Goal: Find specific page/section: Find specific page/section

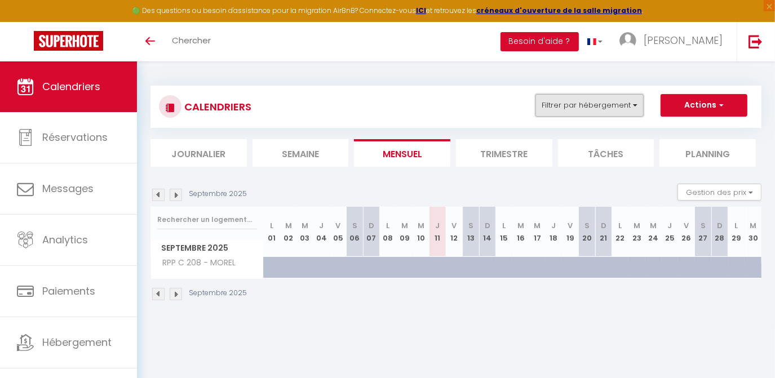
click at [553, 112] on button "Filtrer par hébergement" at bounding box center [589, 105] width 108 height 23
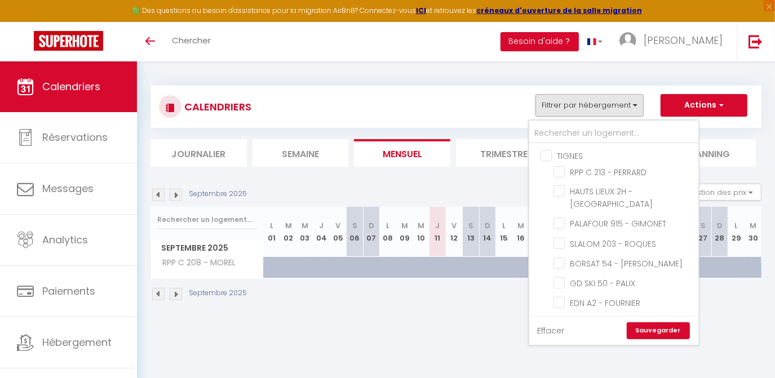
click at [547, 332] on link "Effacer" at bounding box center [551, 331] width 27 height 12
checkbox input "false"
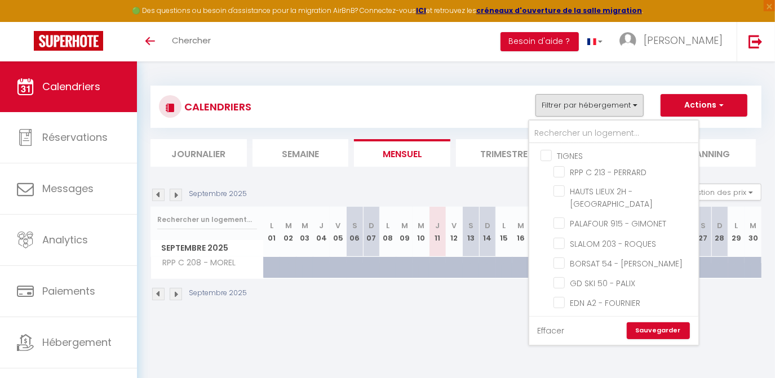
checkbox input "false"
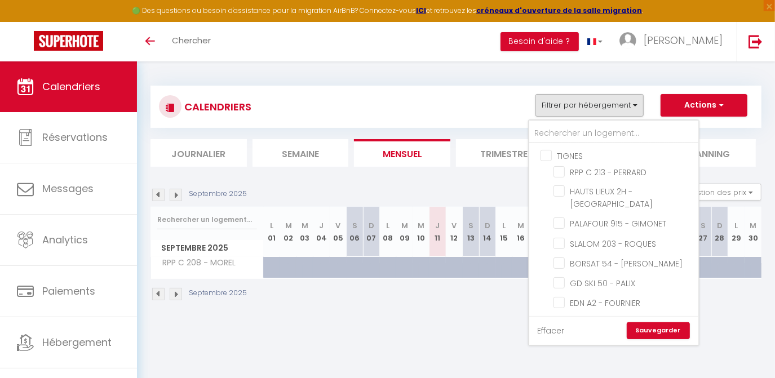
checkbox input "false"
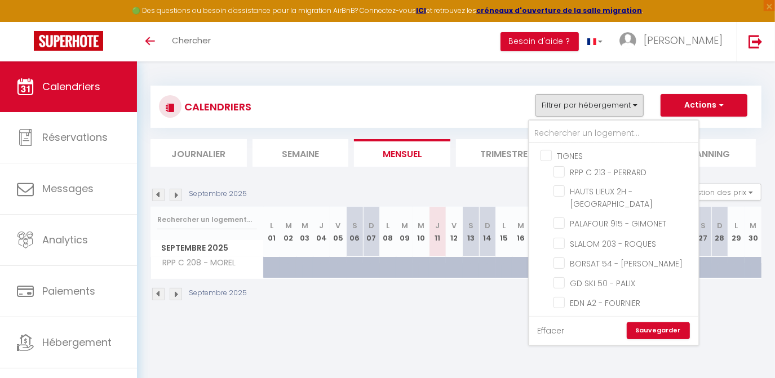
checkbox input "false"
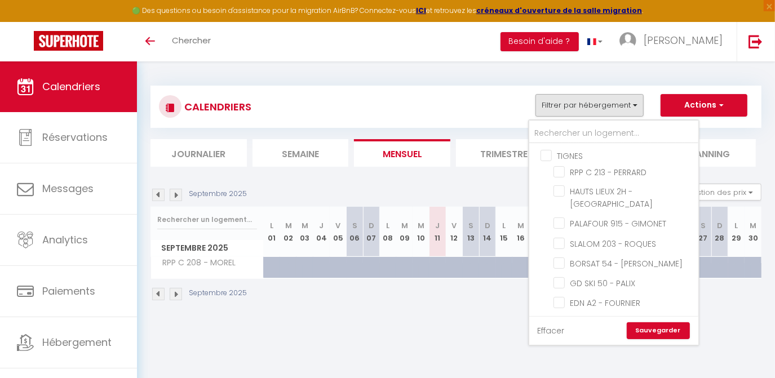
checkbox input "false"
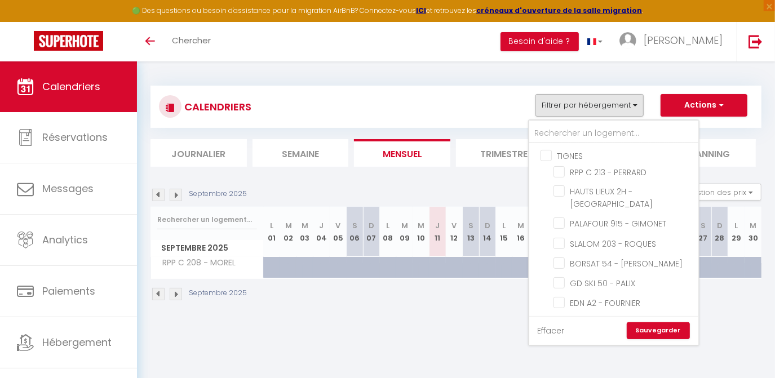
checkbox input "false"
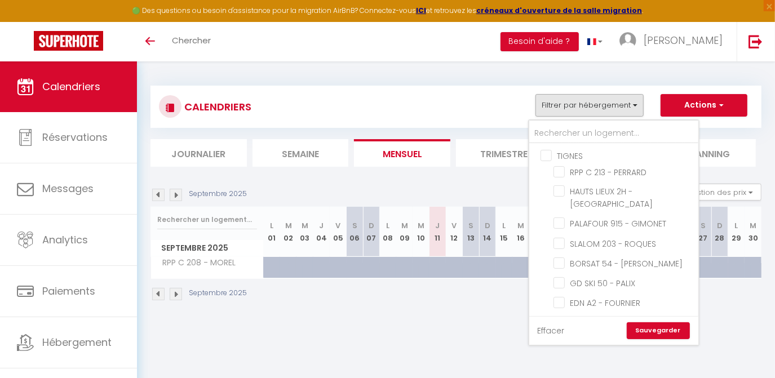
checkbox input "false"
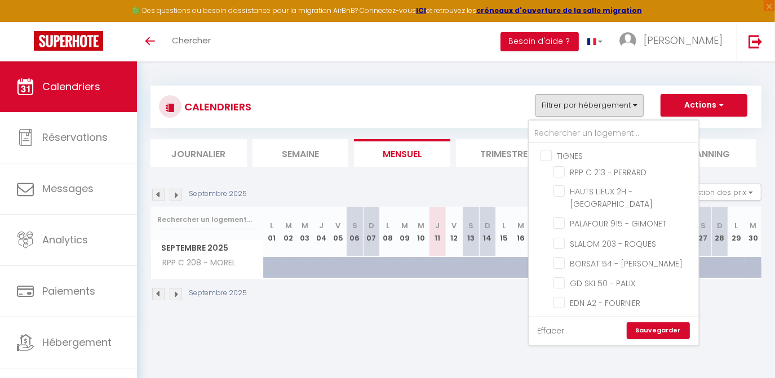
checkbox input "false"
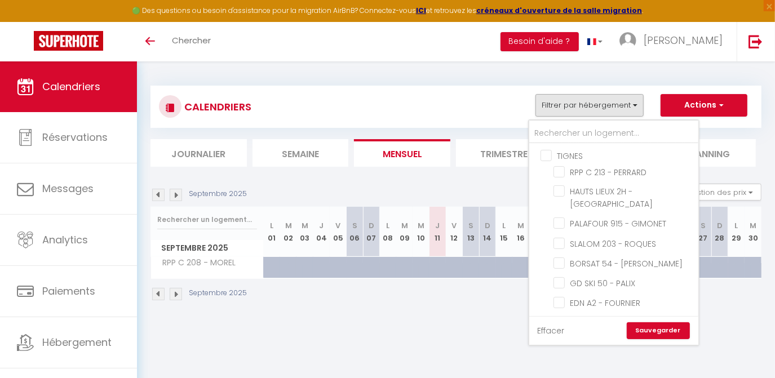
checkbox input "false"
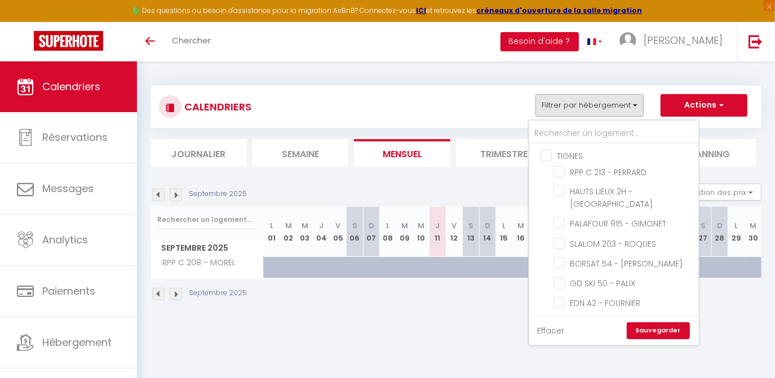
checkbox input "false"
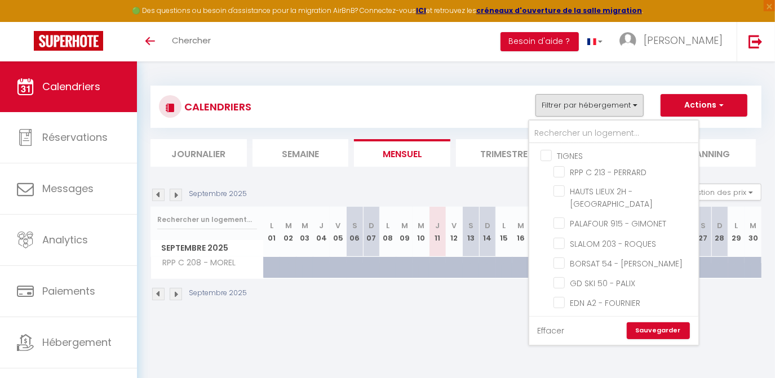
checkbox input "false"
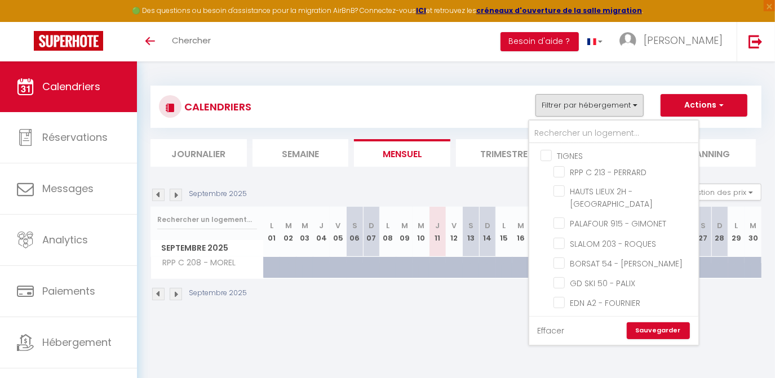
checkbox input "false"
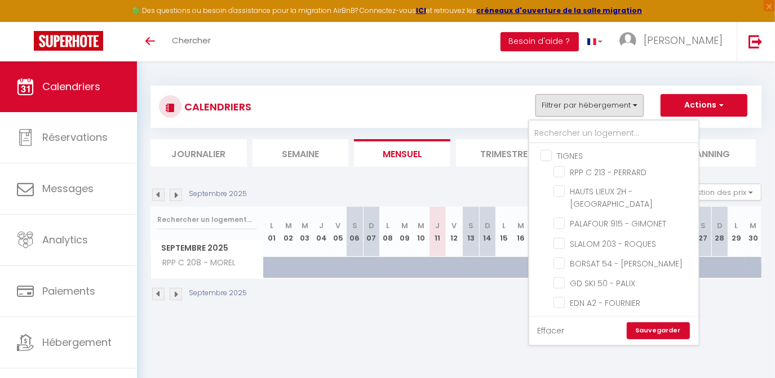
checkbox input "false"
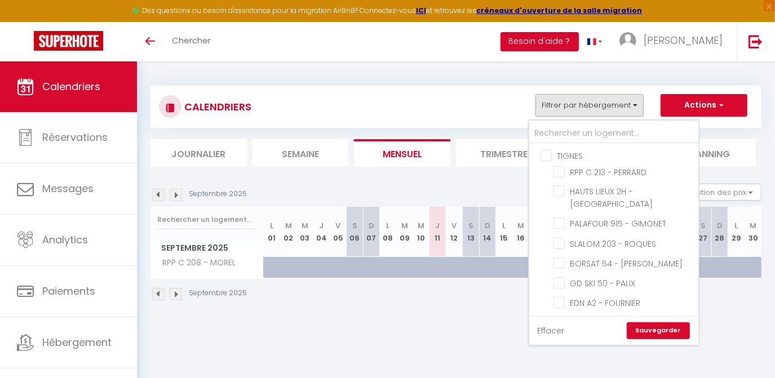
checkbox input "false"
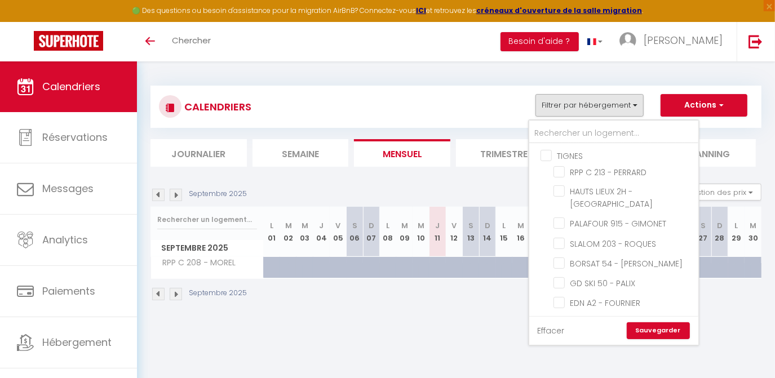
checkbox input "false"
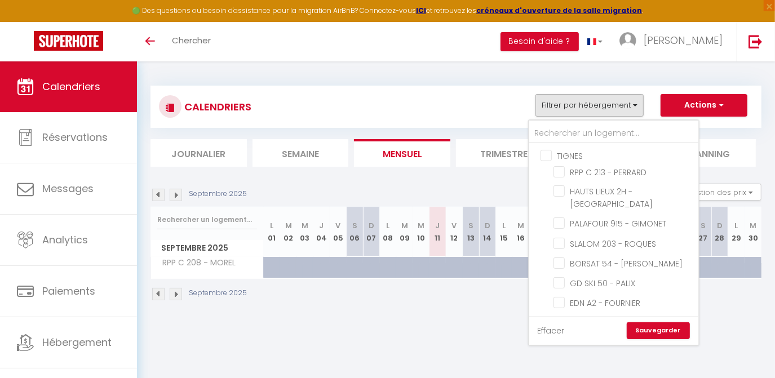
checkbox input "false"
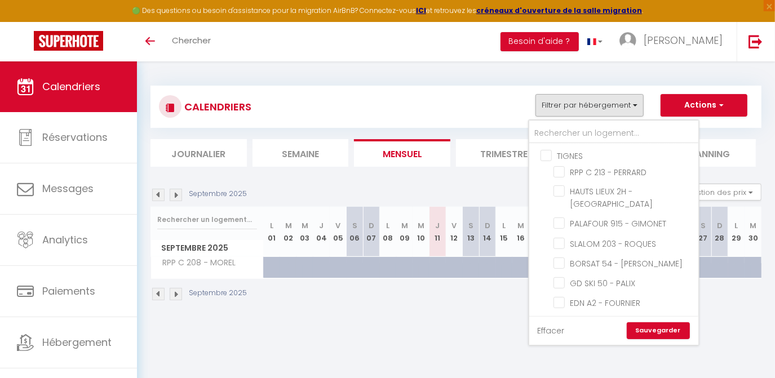
checkbox input "false"
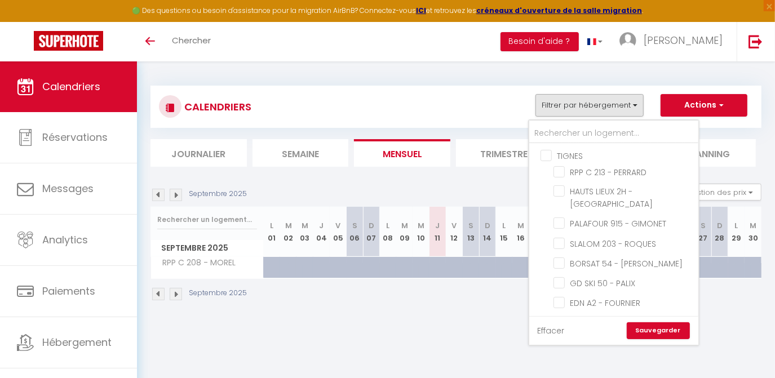
checkbox input "false"
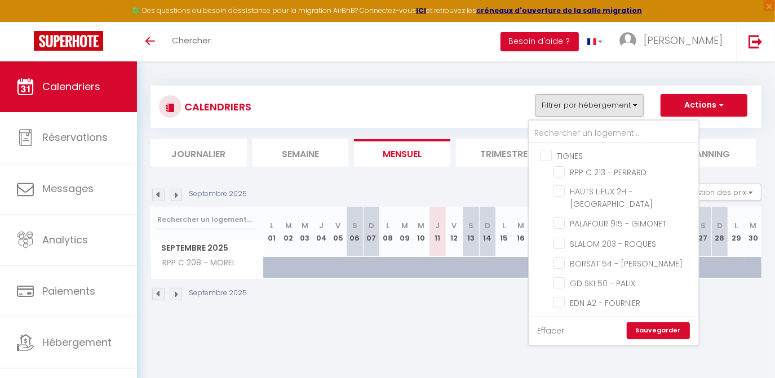
checkbox input "false"
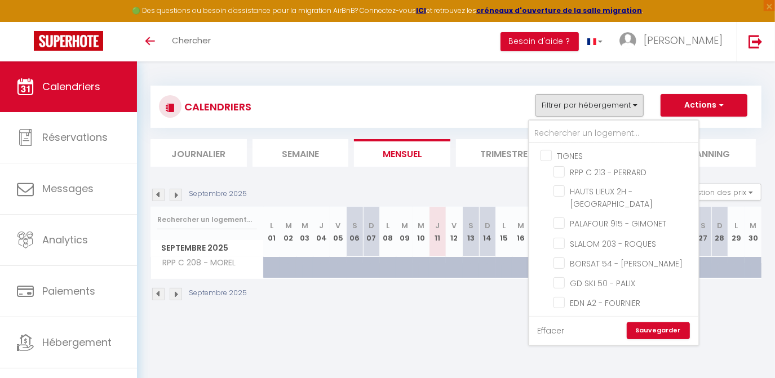
checkbox input "false"
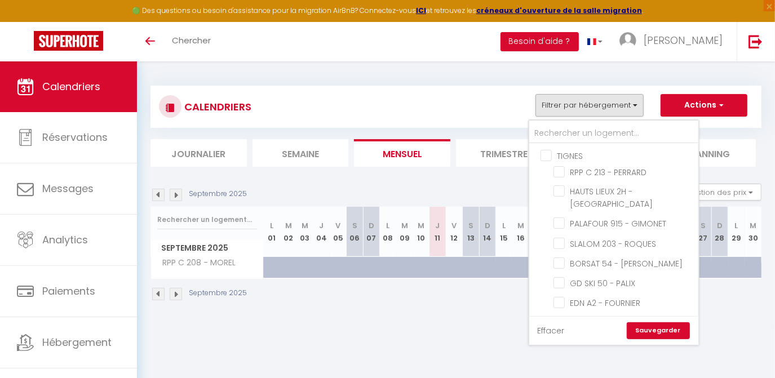
checkbox input "false"
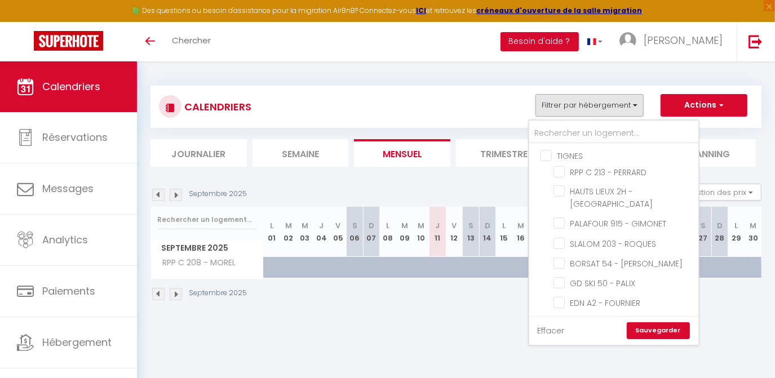
checkbox input "false"
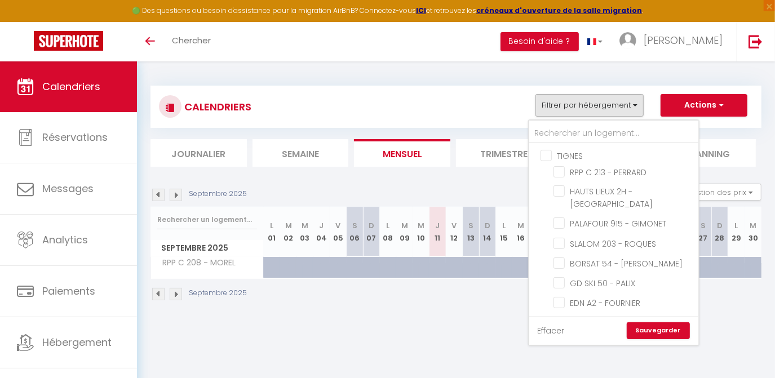
checkbox input "false"
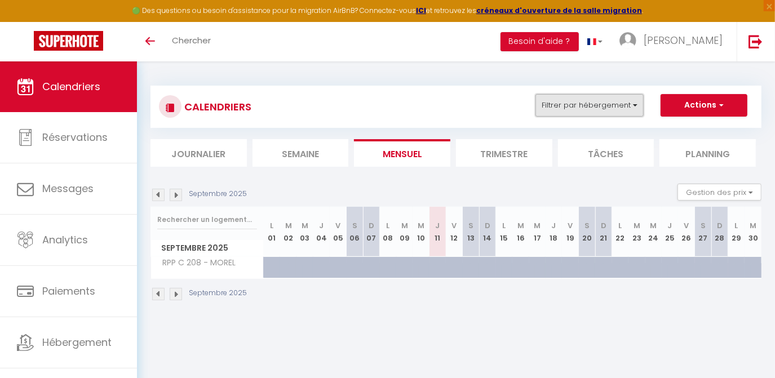
click at [568, 103] on button "Filtrer par hébergement" at bounding box center [589, 105] width 108 height 23
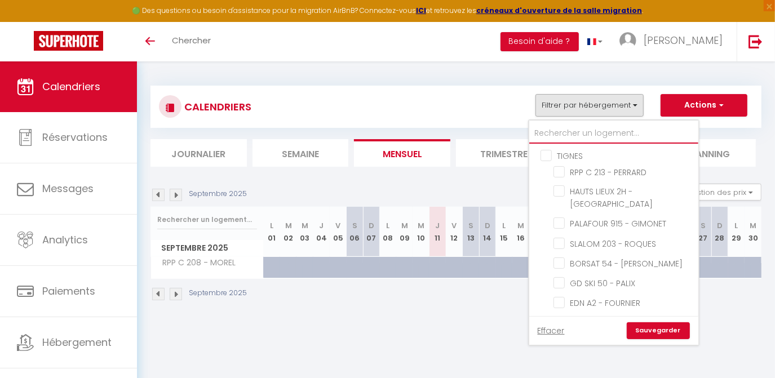
click at [565, 128] on input "text" at bounding box center [613, 133] width 169 height 20
type input "R"
checkbox input "false"
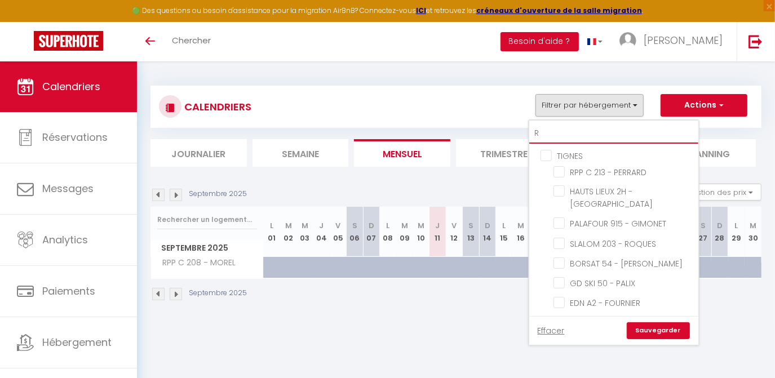
checkbox input "false"
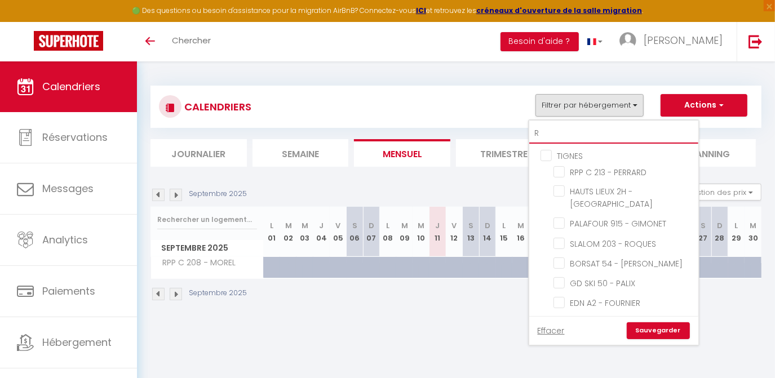
checkbox input "false"
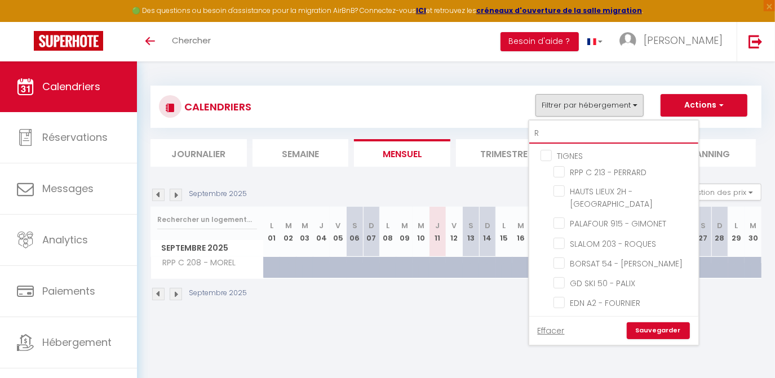
checkbox input "false"
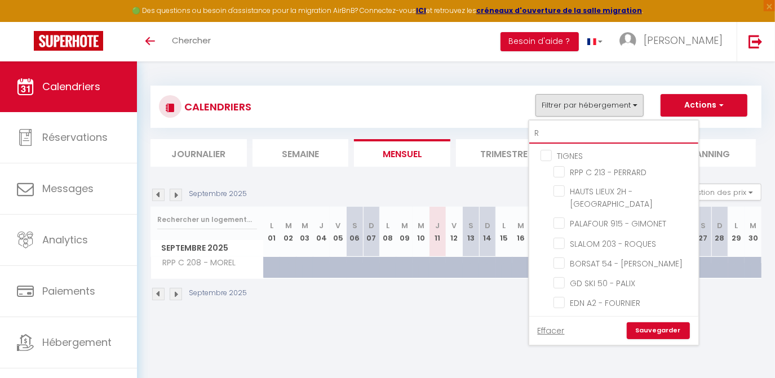
checkbox input "false"
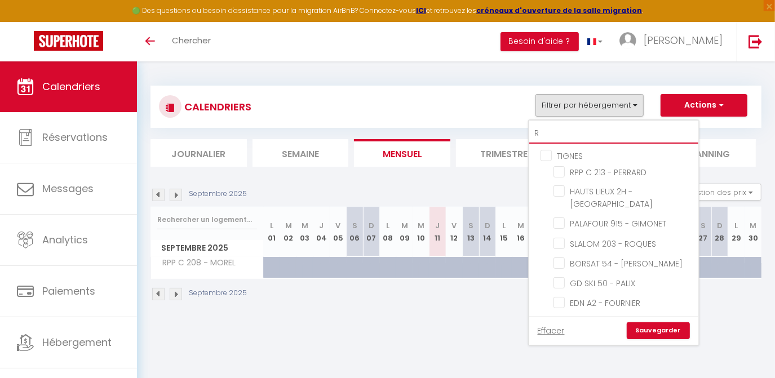
checkbox input "false"
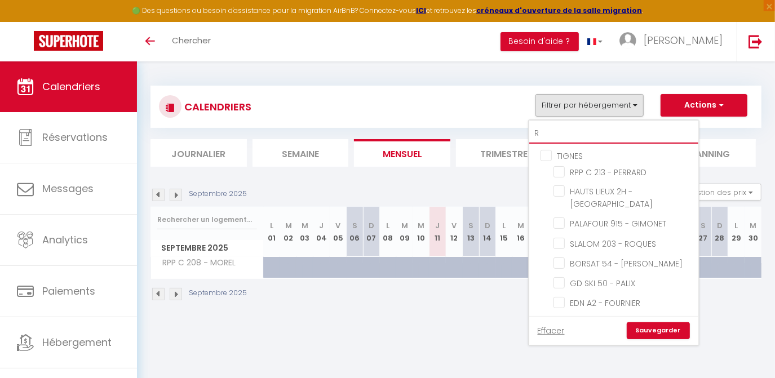
checkbox input "false"
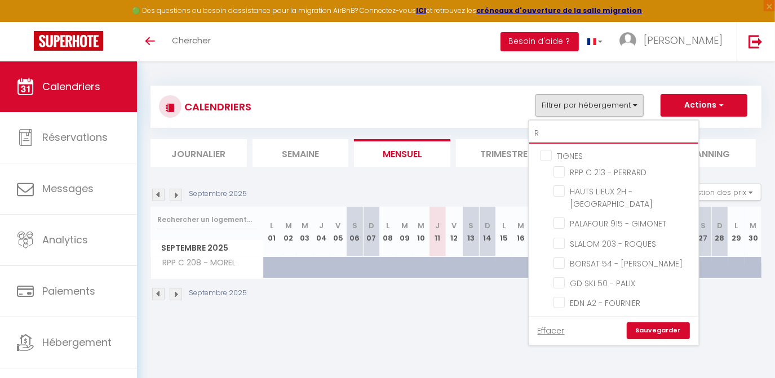
checkbox input "false"
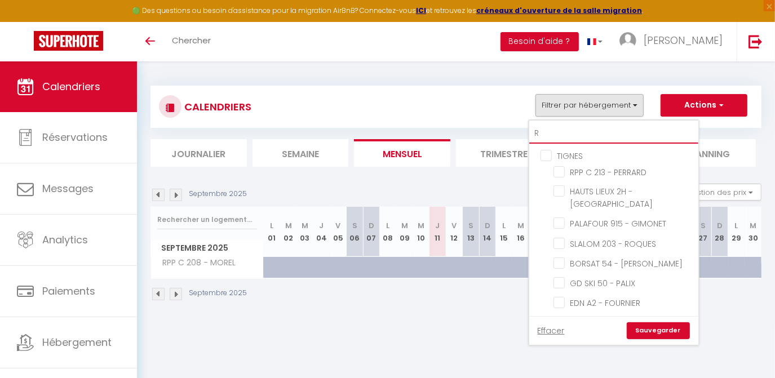
checkbox input "false"
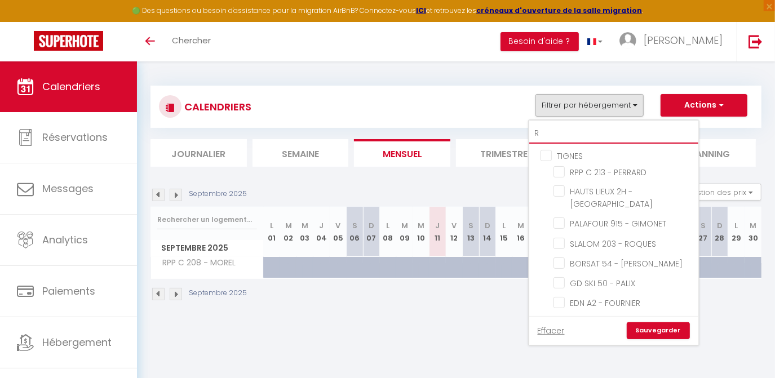
checkbox input "false"
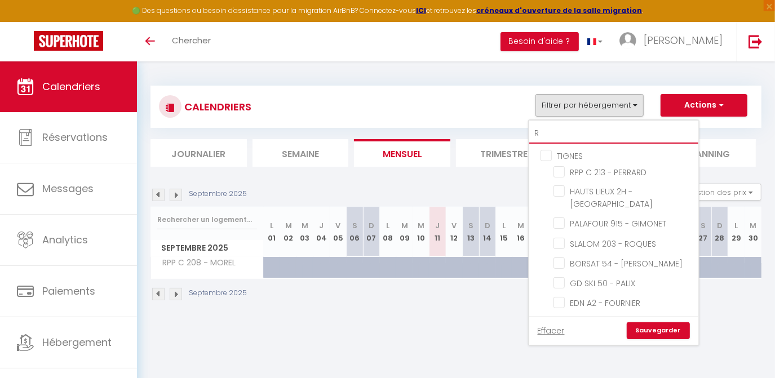
checkbox input "false"
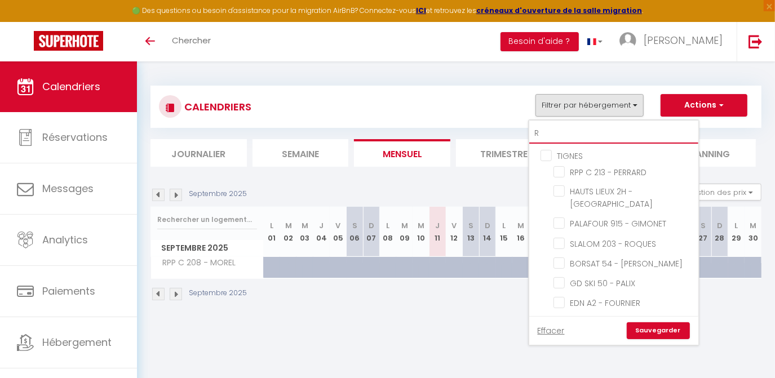
checkbox input "false"
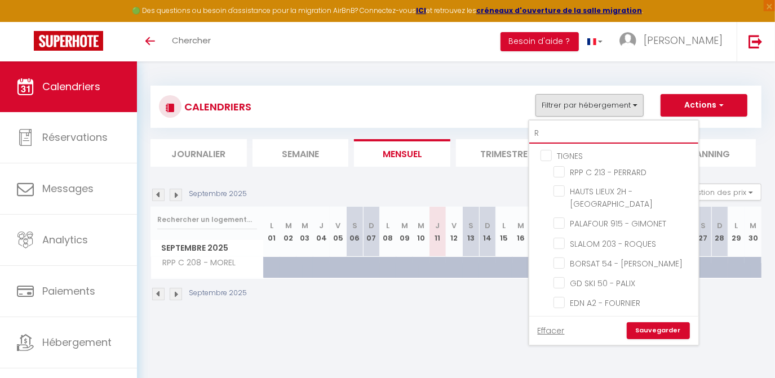
checkbox input "false"
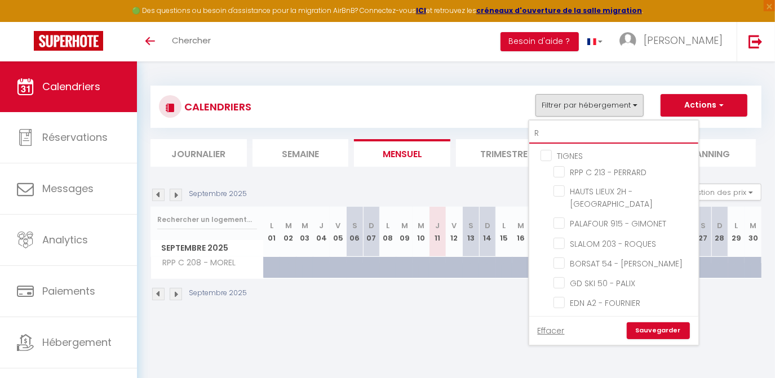
checkbox input "false"
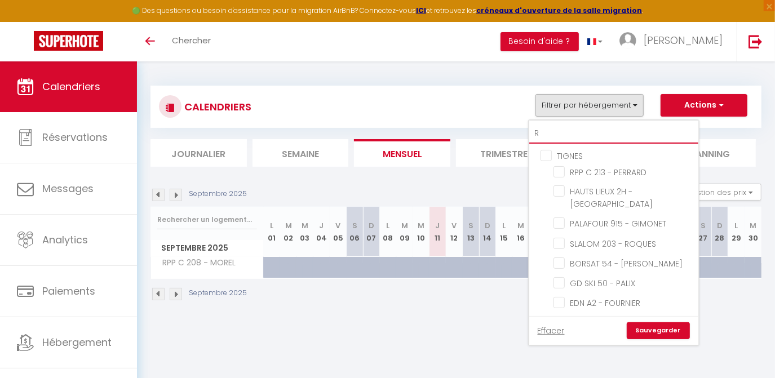
checkbox input "false"
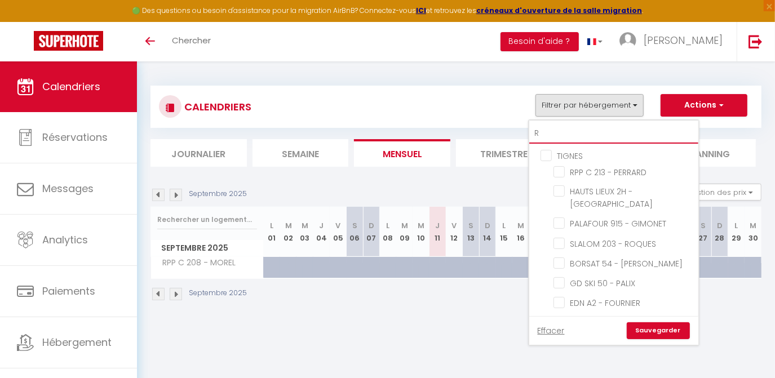
checkbox input "false"
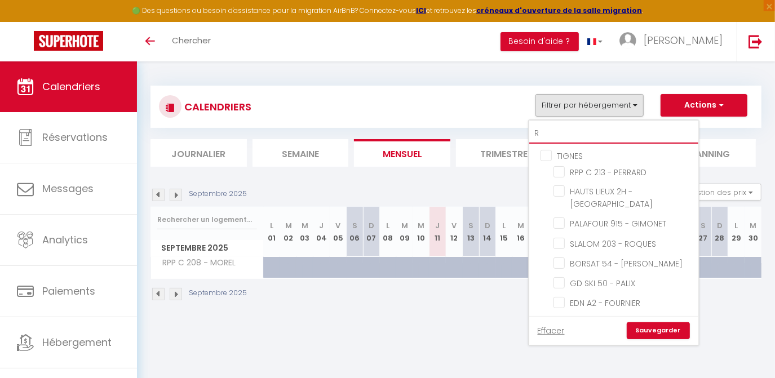
checkbox input "false"
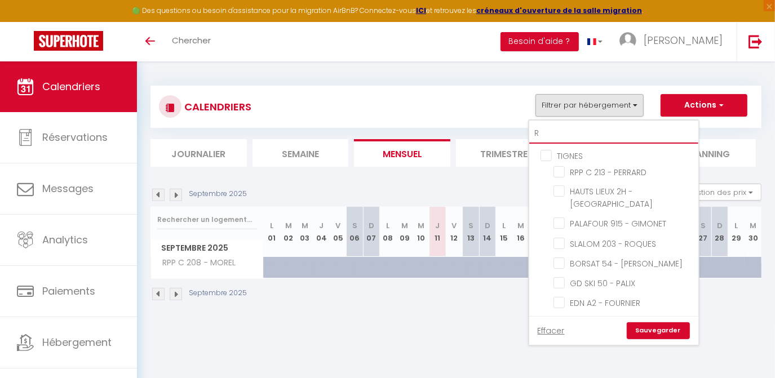
checkbox input "false"
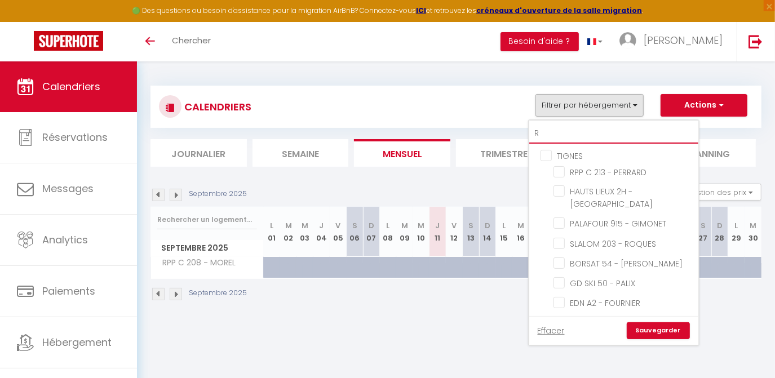
checkbox input "false"
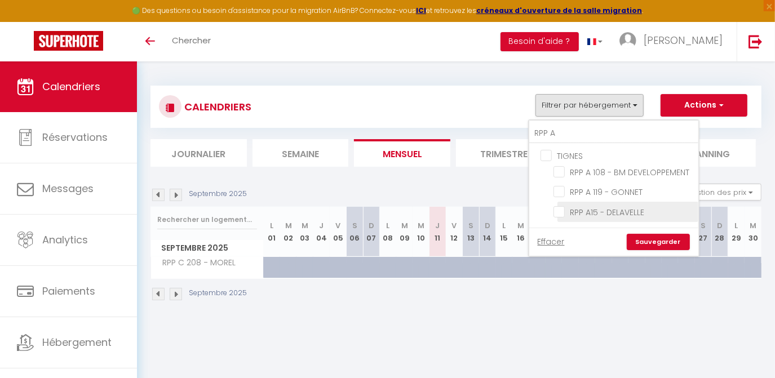
click at [560, 209] on input "RPP A15 - DELAVELLE" at bounding box center [623, 210] width 141 height 11
click at [649, 242] on link "Sauvegarder" at bounding box center [658, 242] width 63 height 17
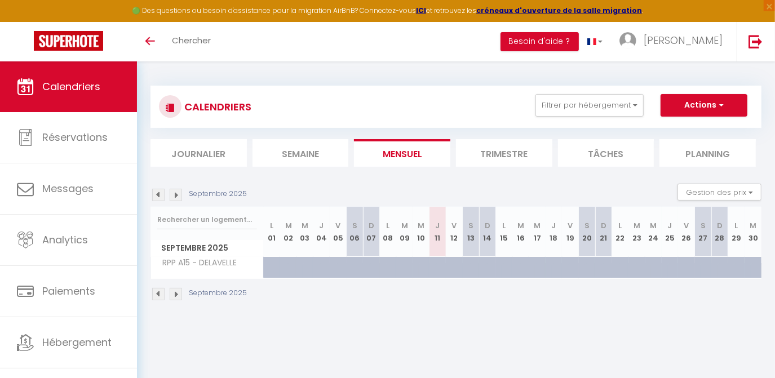
click at [179, 193] on img at bounding box center [176, 195] width 12 height 12
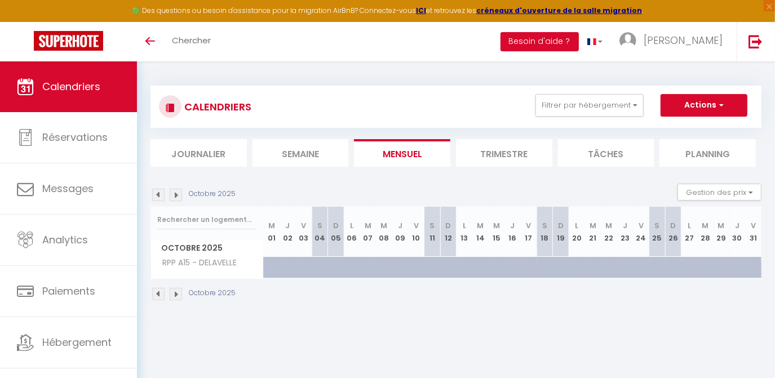
click at [179, 193] on img at bounding box center [176, 195] width 12 height 12
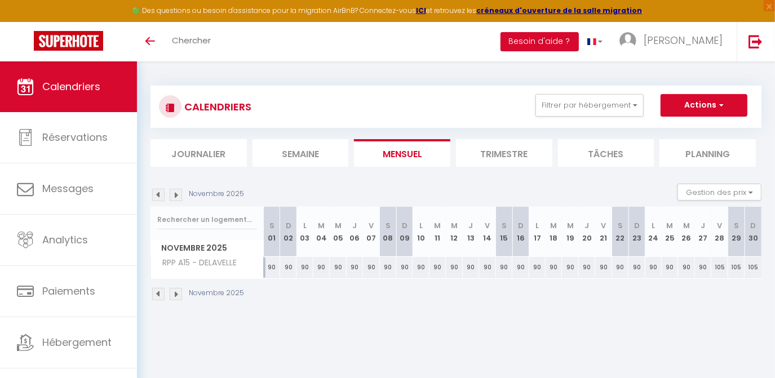
click at [179, 193] on img at bounding box center [176, 195] width 12 height 12
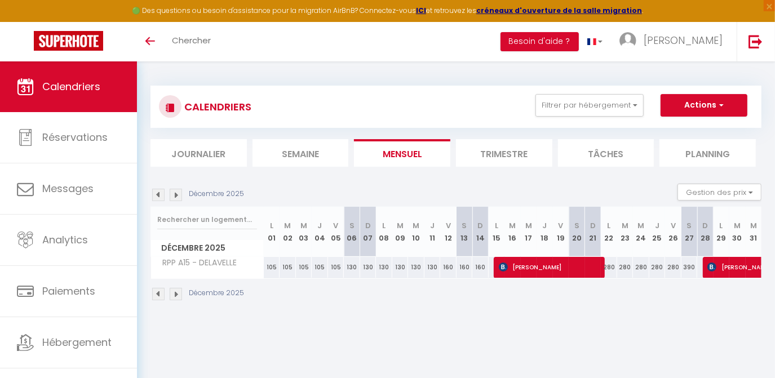
click at [179, 193] on img at bounding box center [176, 195] width 12 height 12
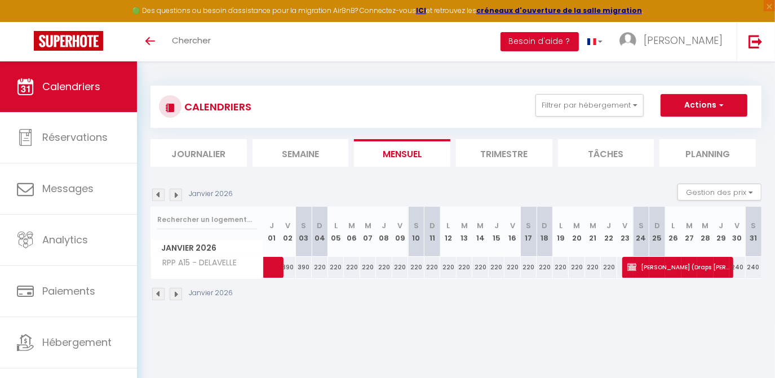
click at [179, 193] on img at bounding box center [176, 195] width 12 height 12
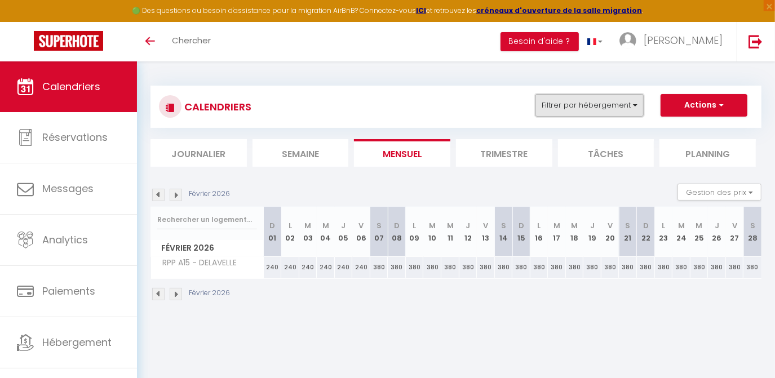
click at [587, 97] on button "Filtrer par hébergement" at bounding box center [589, 105] width 108 height 23
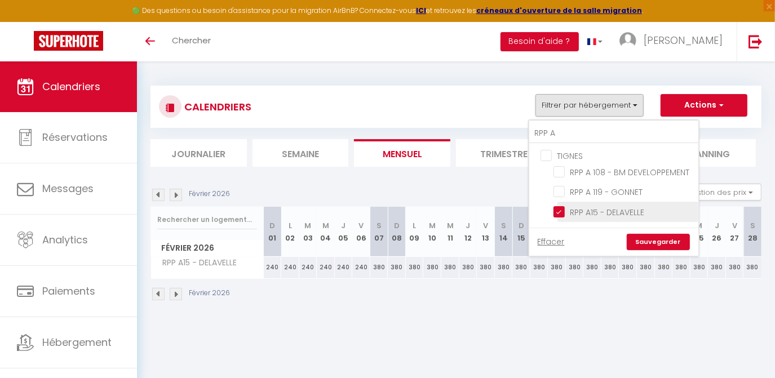
click at [561, 211] on input "RPP A15 - DELAVELLE" at bounding box center [623, 210] width 141 height 11
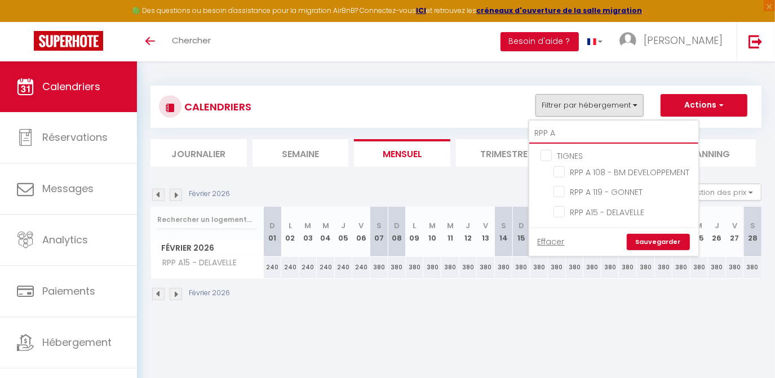
drag, startPoint x: 567, startPoint y: 137, endPoint x: 520, endPoint y: 133, distance: 47.5
click at [520, 133] on div "CALENDRIERS Filtrer par hébergement RPP A TIGNES RPP A 108 - BM DEVELOPPEMENT R…" at bounding box center [455, 126] width 611 height 81
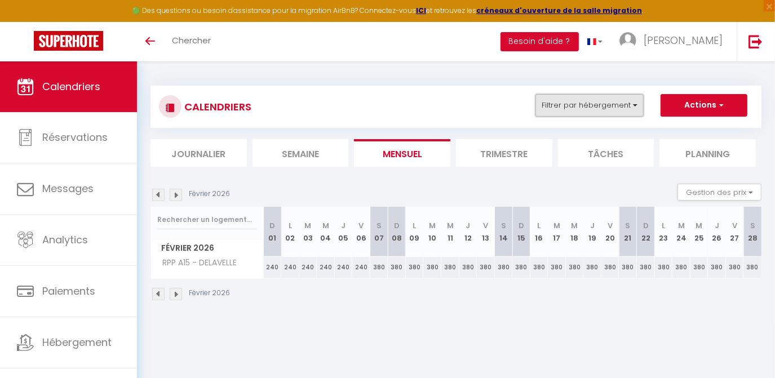
click at [560, 99] on button "Filtrer par hébergement" at bounding box center [589, 105] width 108 height 23
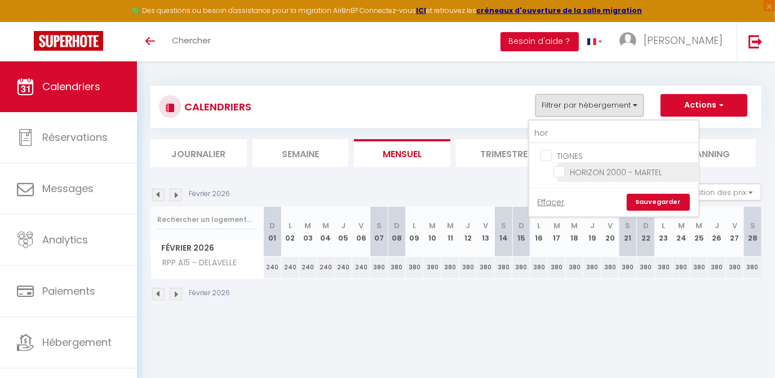
click at [562, 172] on input "HORIZON 2000 - MARTEL" at bounding box center [623, 171] width 141 height 11
click at [650, 201] on link "Sauvegarder" at bounding box center [658, 202] width 63 height 17
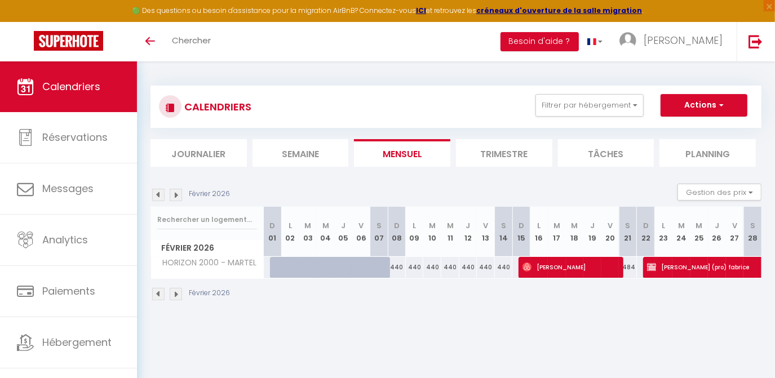
click at [177, 194] on img at bounding box center [176, 195] width 12 height 12
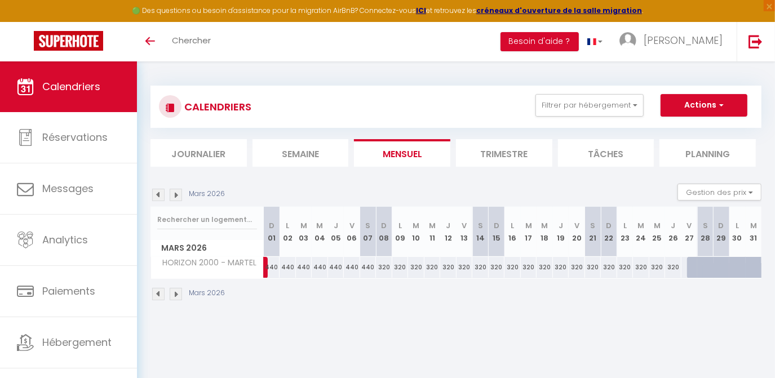
click at [177, 194] on img at bounding box center [176, 195] width 12 height 12
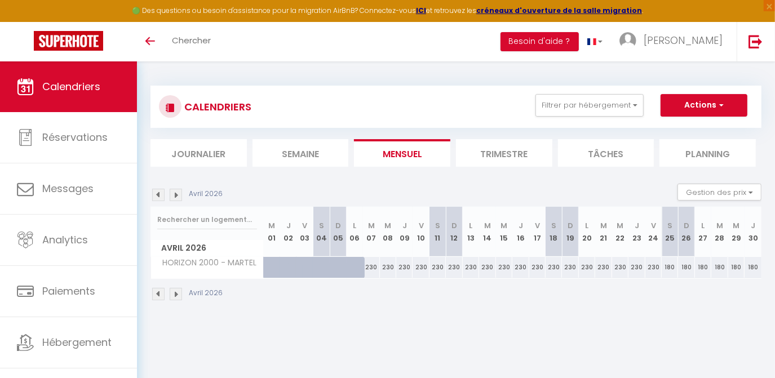
click at [160, 196] on img at bounding box center [158, 195] width 12 height 12
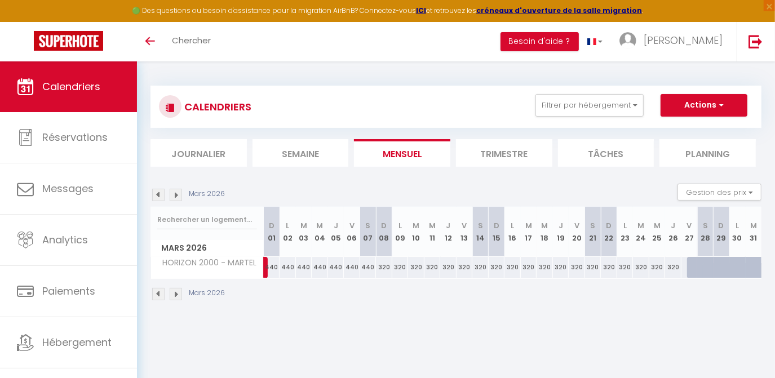
click at [160, 196] on img at bounding box center [158, 195] width 12 height 12
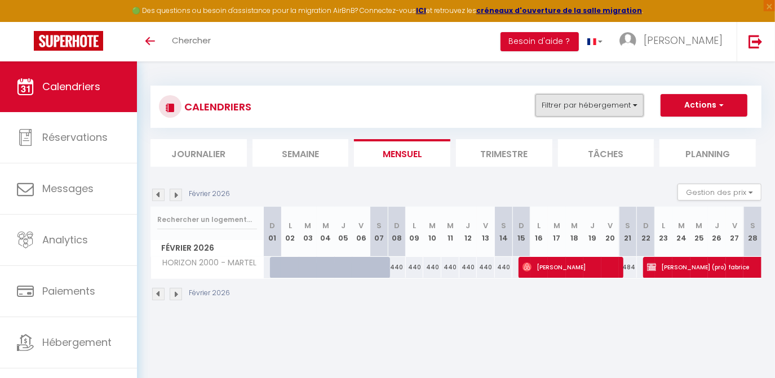
click at [572, 99] on button "Filtrer par hébergement" at bounding box center [589, 105] width 108 height 23
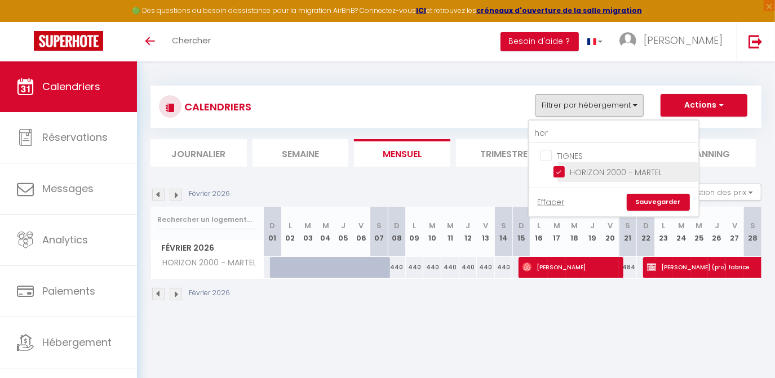
click at [560, 169] on input "HORIZON 2000 - MARTEL" at bounding box center [623, 171] width 141 height 11
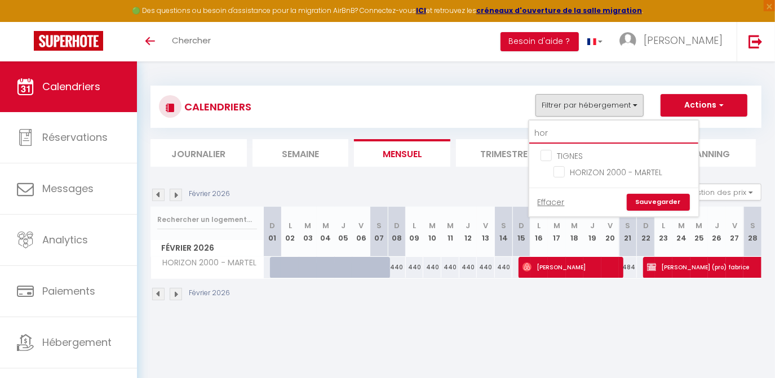
drag, startPoint x: 556, startPoint y: 130, endPoint x: 529, endPoint y: 130, distance: 27.6
click at [529, 130] on div "CALENDRIERS Filtrer par hébergement hor TIGNES HORIZON 2000 - [PERSON_NAME] Eff…" at bounding box center [455, 126] width 611 height 81
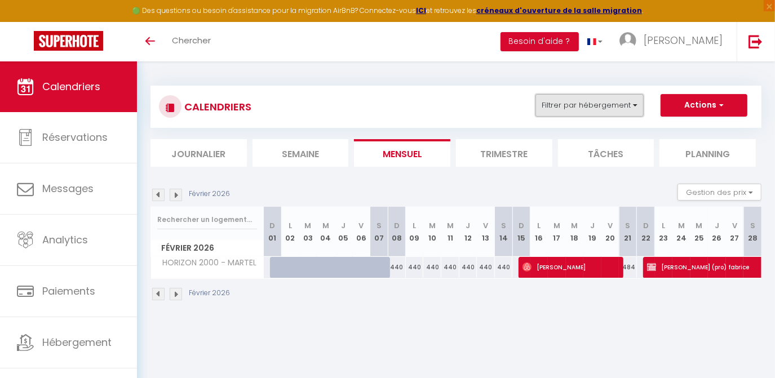
click at [578, 103] on button "Filtrer par hébergement" at bounding box center [589, 105] width 108 height 23
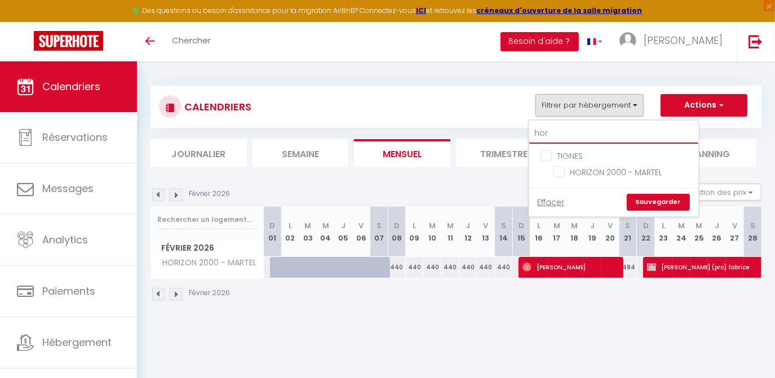
click at [570, 128] on input "hor" at bounding box center [613, 133] width 169 height 20
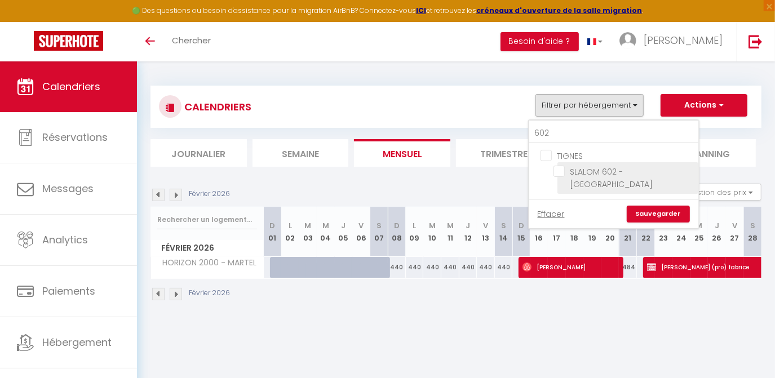
click at [559, 174] on input "SLALOM 602 - [GEOGRAPHIC_DATA]" at bounding box center [623, 171] width 141 height 11
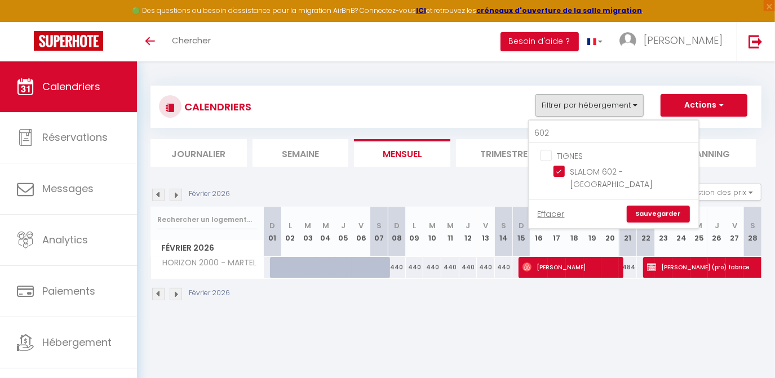
click at [669, 206] on link "Sauvegarder" at bounding box center [658, 214] width 63 height 17
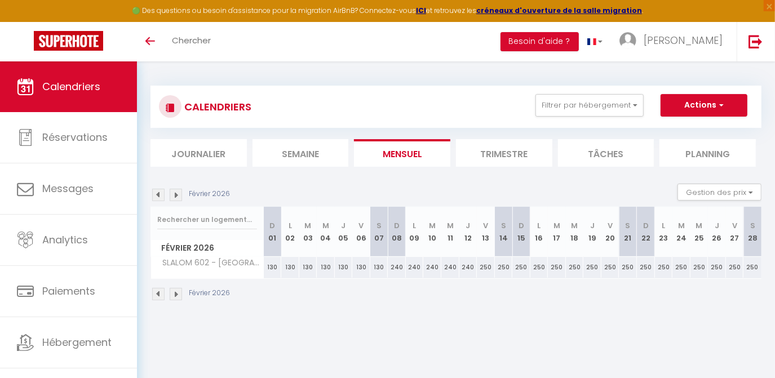
click at [162, 196] on img at bounding box center [158, 195] width 12 height 12
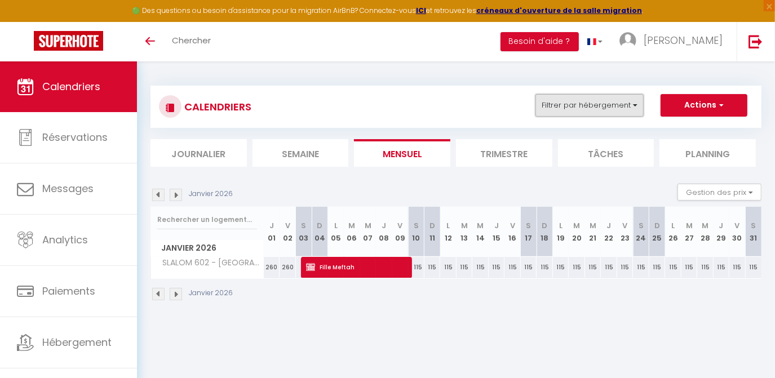
click at [569, 115] on button "Filtrer par hébergement" at bounding box center [589, 105] width 108 height 23
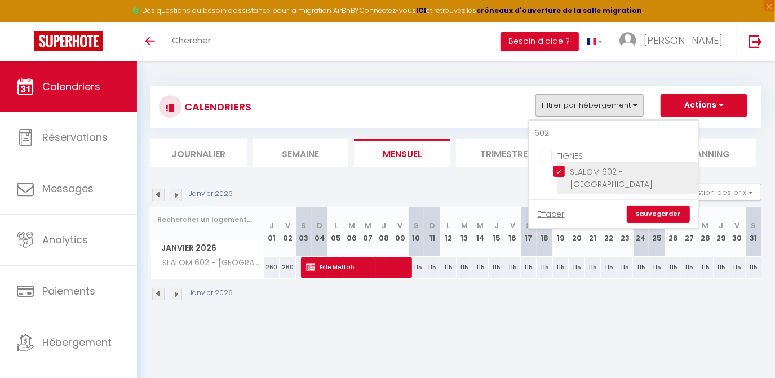
click at [562, 171] on input "SLALOM 602 - [GEOGRAPHIC_DATA]" at bounding box center [623, 171] width 141 height 11
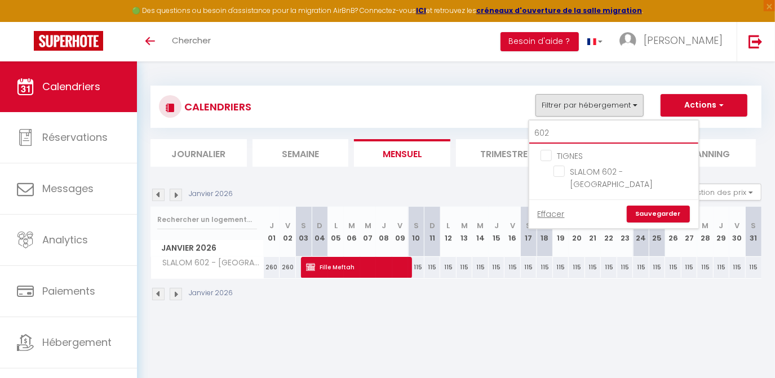
click at [558, 136] on input "602" at bounding box center [613, 133] width 169 height 20
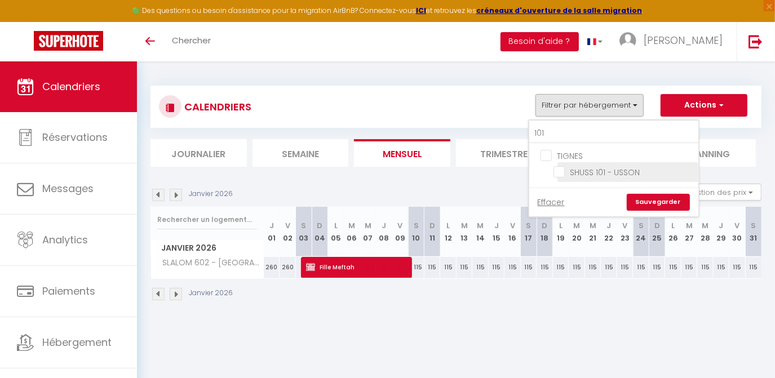
click at [559, 173] on input "SHUSS 101 - USSON" at bounding box center [623, 171] width 141 height 11
click at [663, 197] on link "Sauvegarder" at bounding box center [658, 202] width 63 height 17
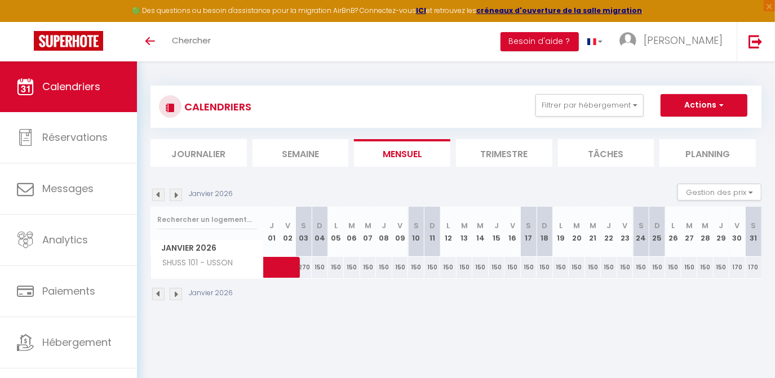
click at [159, 196] on img at bounding box center [158, 195] width 12 height 12
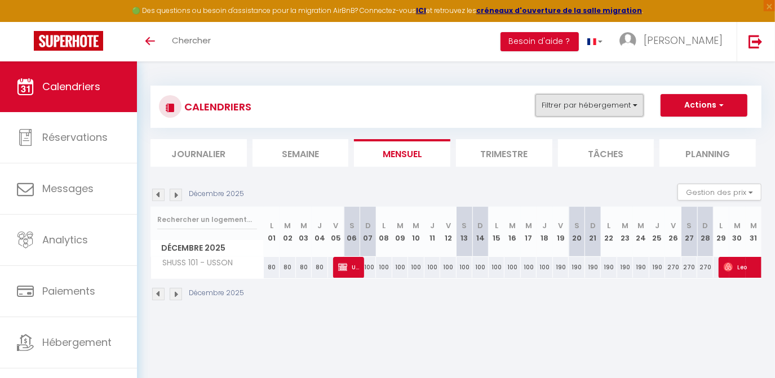
click at [556, 108] on button "Filtrer par hébergement" at bounding box center [589, 105] width 108 height 23
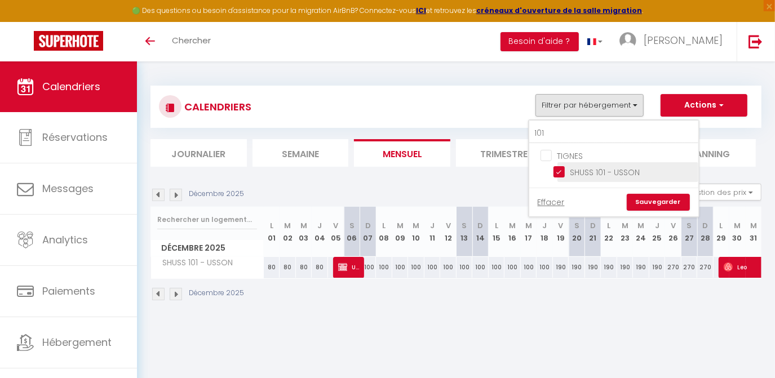
click at [559, 172] on input "SHUSS 101 - USSON" at bounding box center [623, 171] width 141 height 11
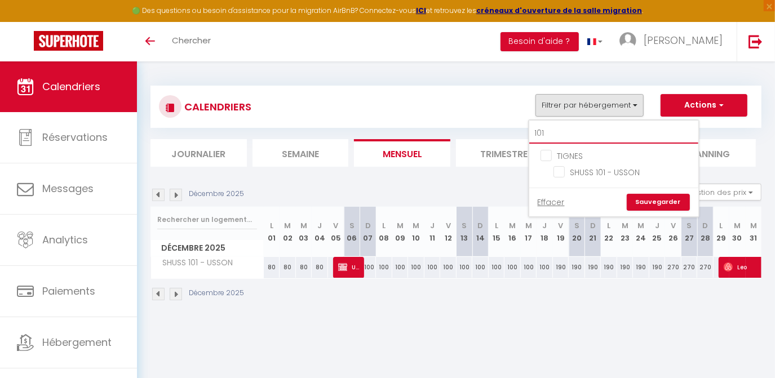
click at [552, 135] on input "101" at bounding box center [613, 133] width 169 height 20
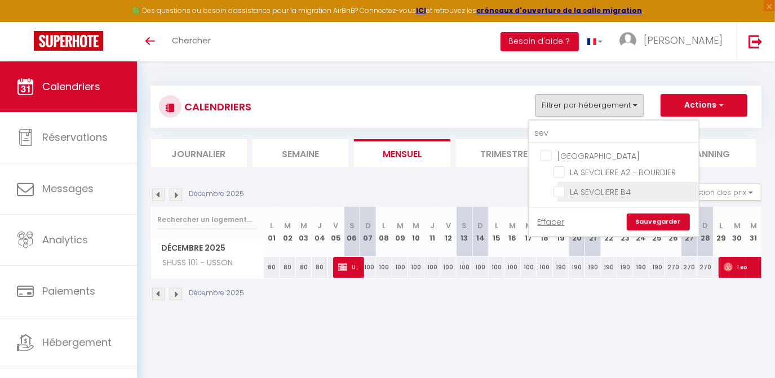
click at [562, 190] on input "LA SEVOLIERE B4" at bounding box center [623, 190] width 141 height 11
click at [663, 228] on link "Sauvegarder" at bounding box center [658, 222] width 63 height 17
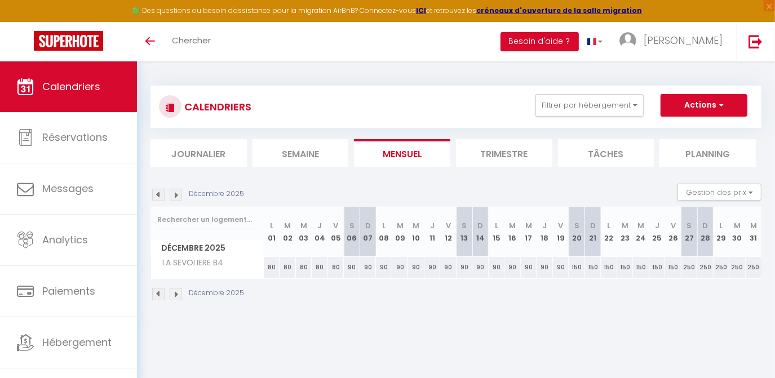
click at [175, 198] on img at bounding box center [176, 195] width 12 height 12
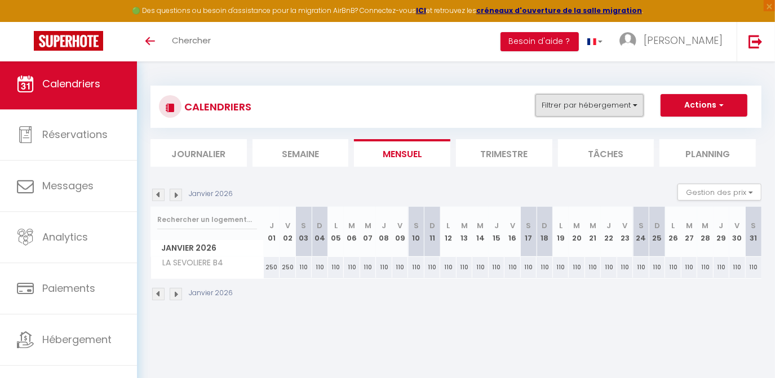
click at [578, 99] on button "Filtrer par hébergement" at bounding box center [589, 105] width 108 height 23
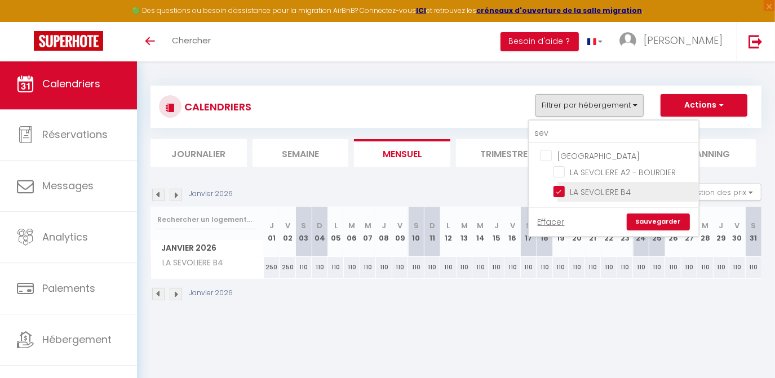
click at [558, 192] on input "LA SEVOLIERE B4" at bounding box center [623, 190] width 141 height 11
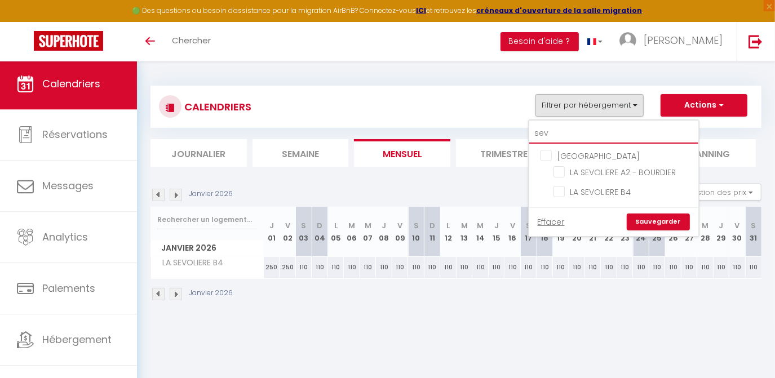
click at [554, 137] on input "sev" at bounding box center [613, 133] width 169 height 20
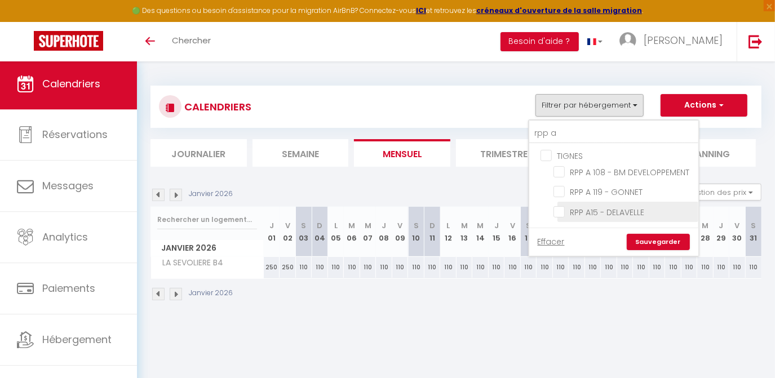
click at [559, 208] on input "RPP A15 - DELAVELLE" at bounding box center [623, 210] width 141 height 11
click at [655, 240] on link "Sauvegarder" at bounding box center [658, 242] width 63 height 17
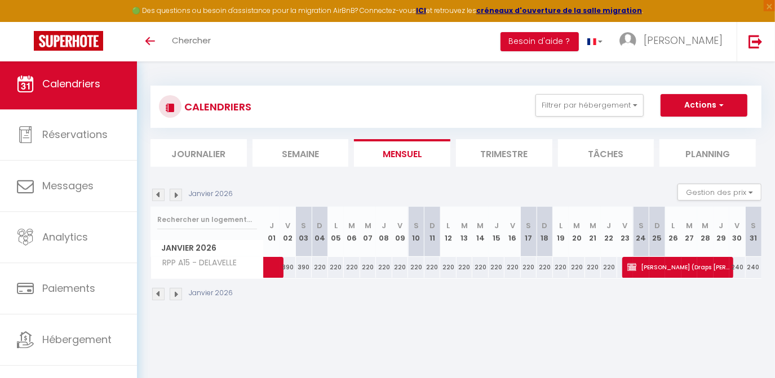
click at [173, 197] on img at bounding box center [176, 195] width 12 height 12
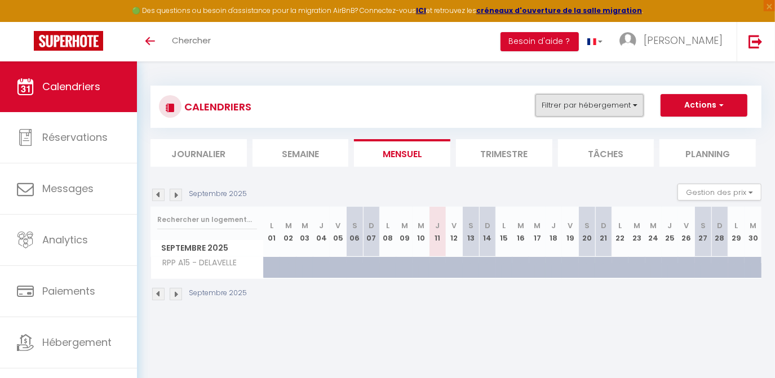
click at [580, 112] on button "Filtrer par hébergement" at bounding box center [589, 105] width 108 height 23
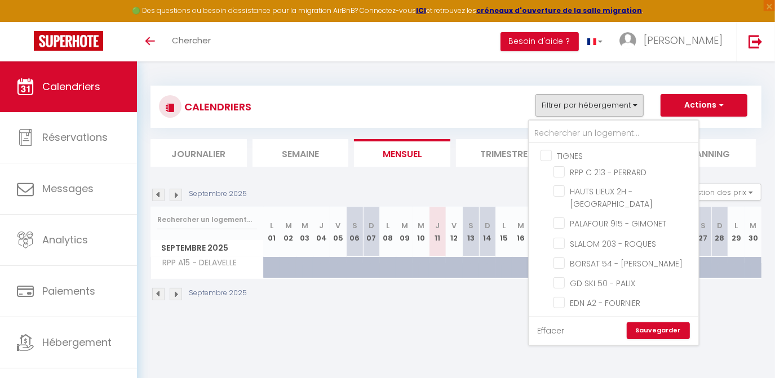
click at [554, 327] on link "Effacer" at bounding box center [551, 331] width 27 height 12
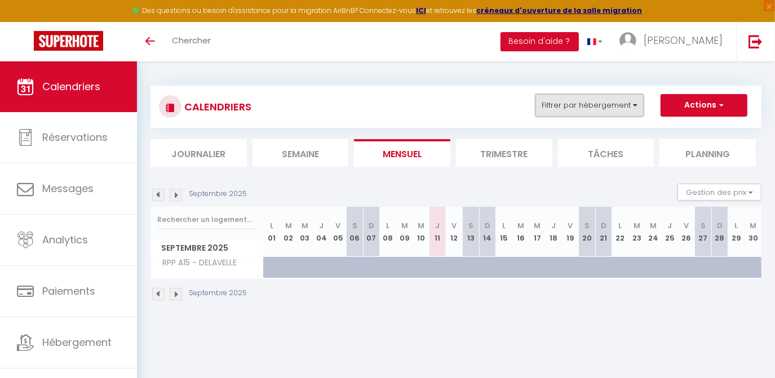
click at [562, 112] on button "Filtrer par hébergement" at bounding box center [589, 105] width 108 height 23
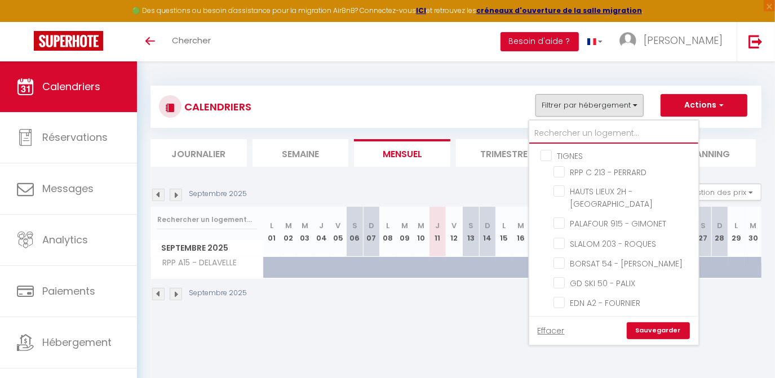
click at [561, 132] on input "text" at bounding box center [613, 133] width 169 height 20
type input "l"
checkbox input "false"
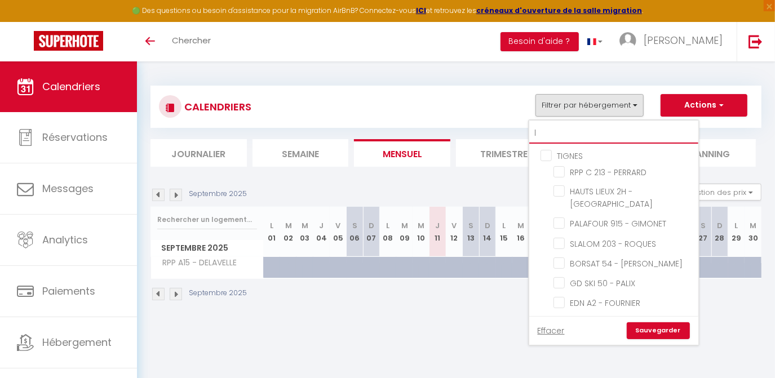
checkbox input "false"
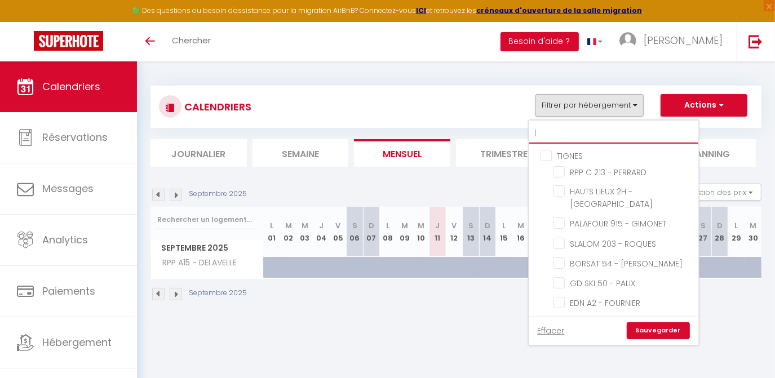
checkbox input "false"
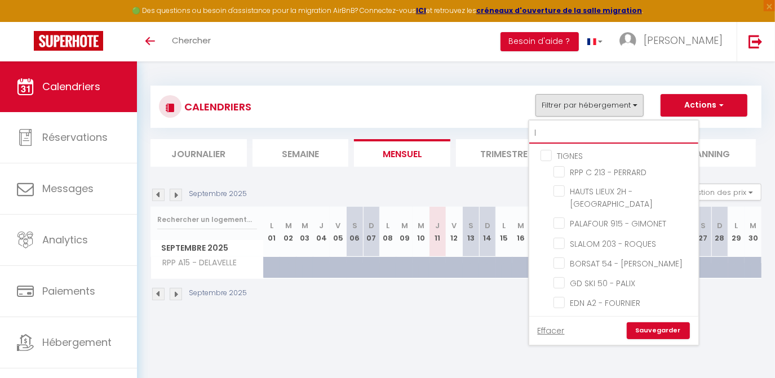
checkbox input "false"
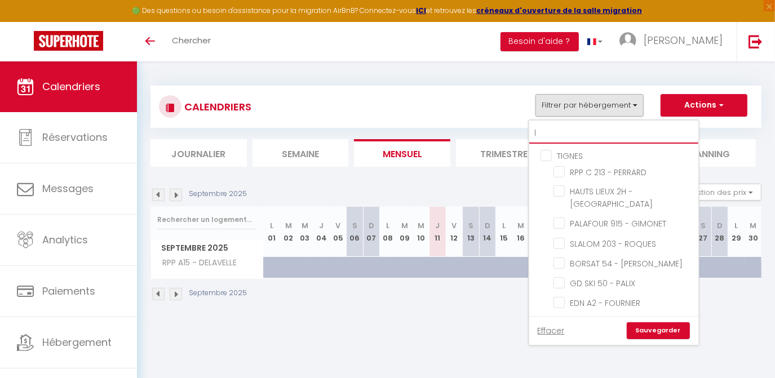
checkbox input "false"
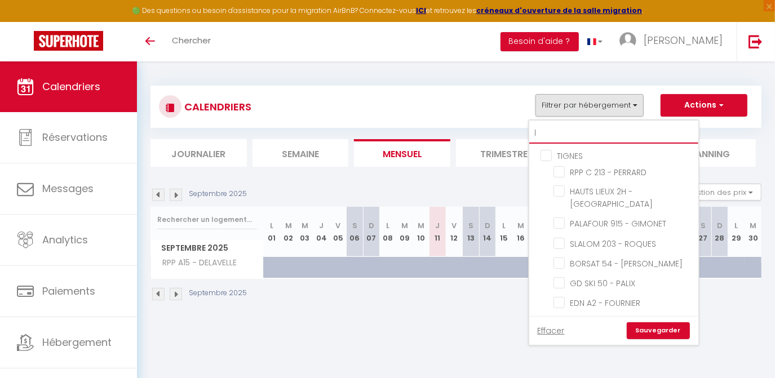
checkbox input "false"
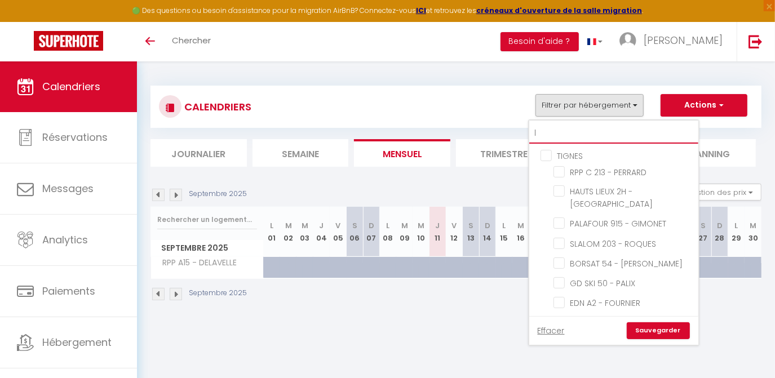
checkbox input "false"
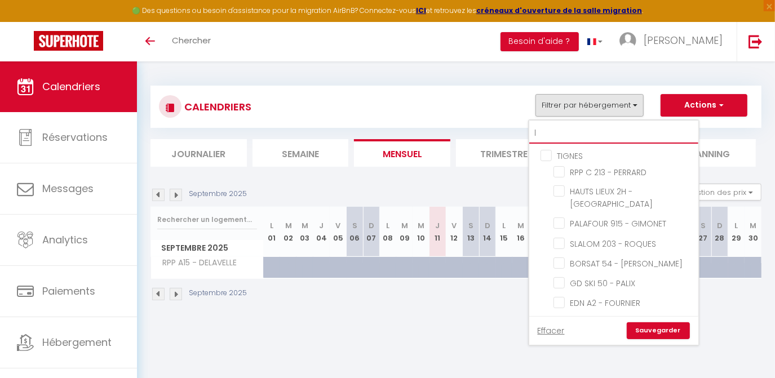
checkbox input "false"
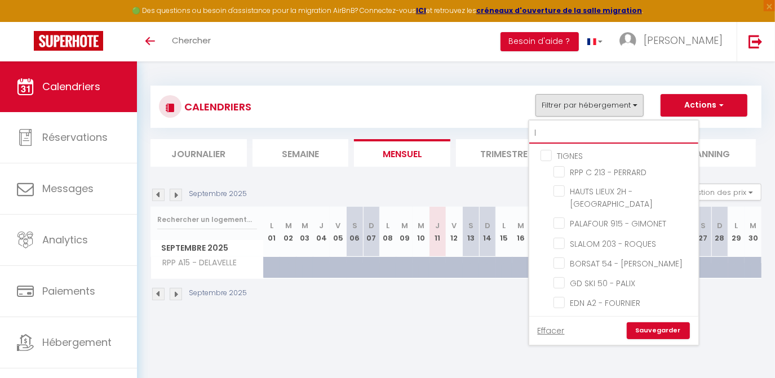
checkbox input "false"
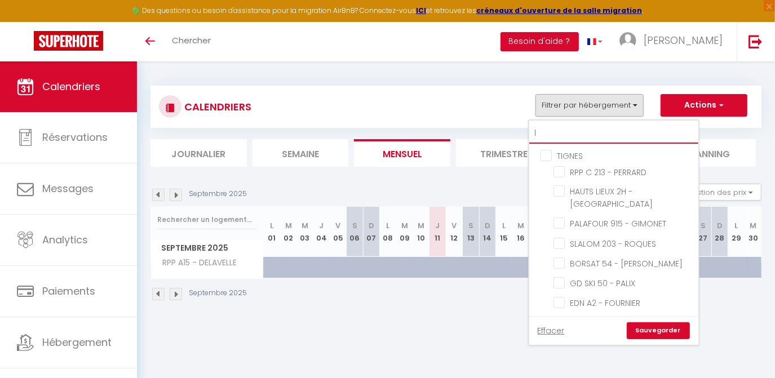
checkbox input "false"
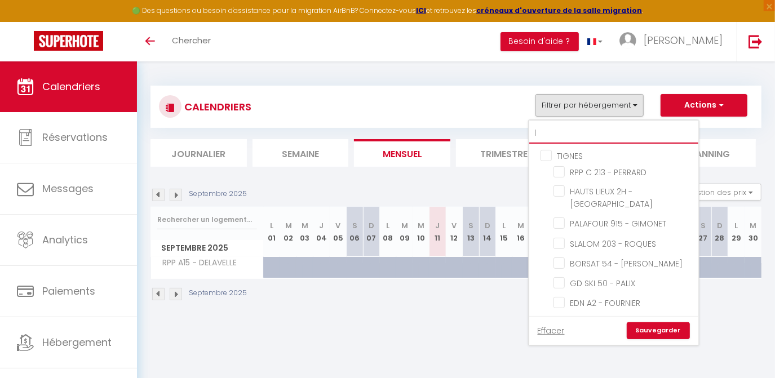
checkbox input "false"
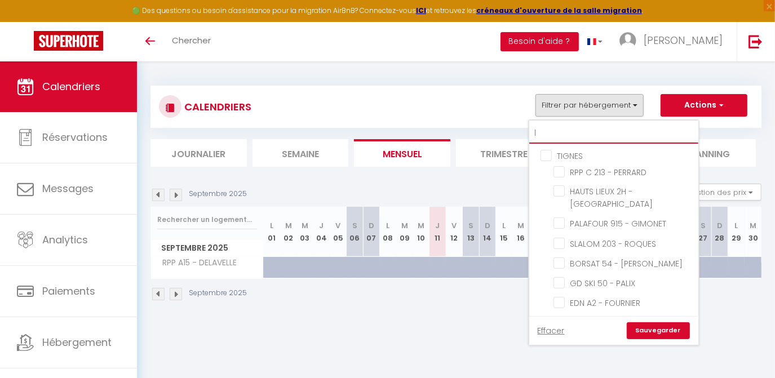
checkbox input "false"
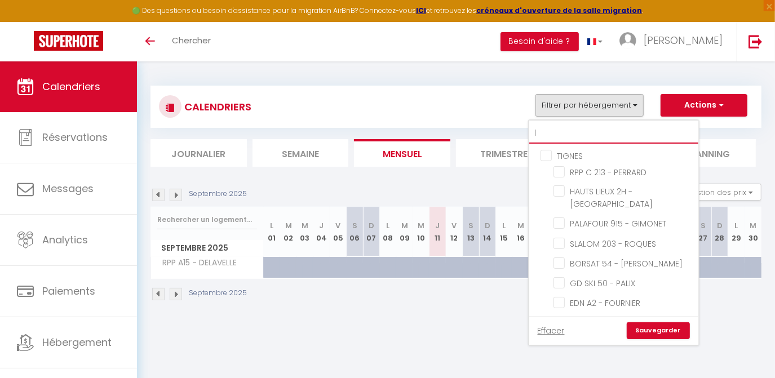
checkbox input "false"
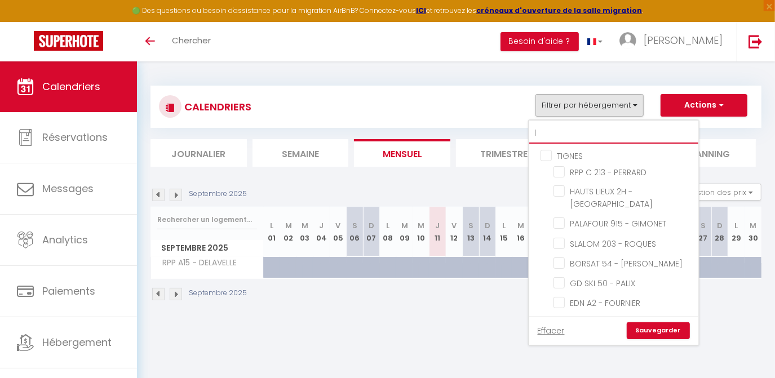
checkbox input "false"
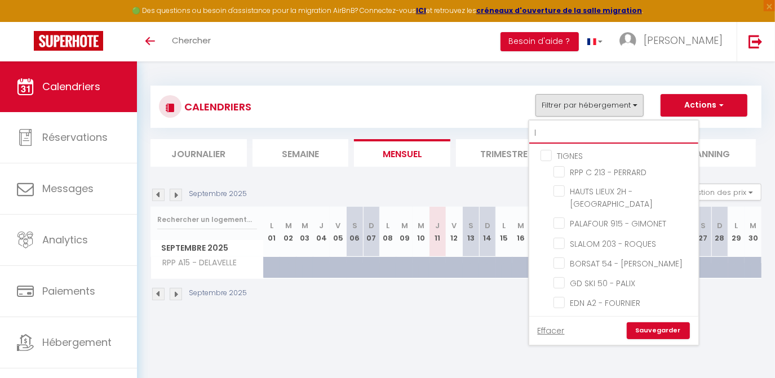
checkbox input "false"
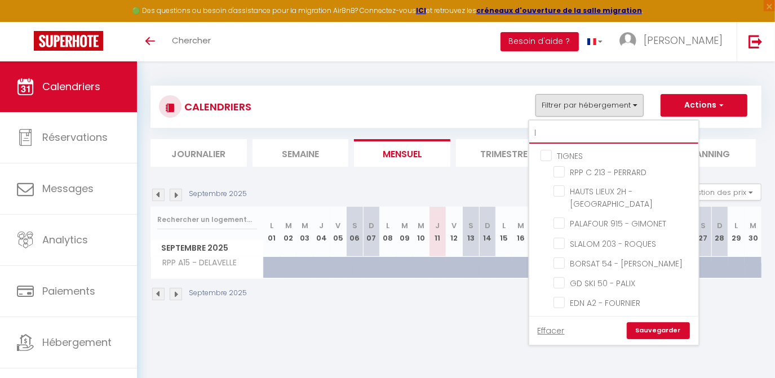
checkbox input "false"
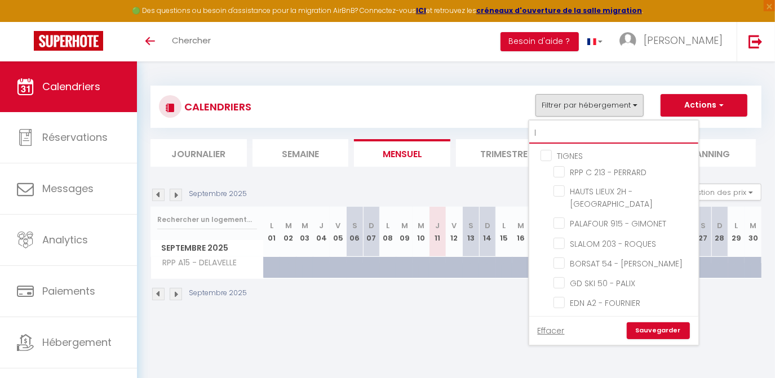
checkbox input "false"
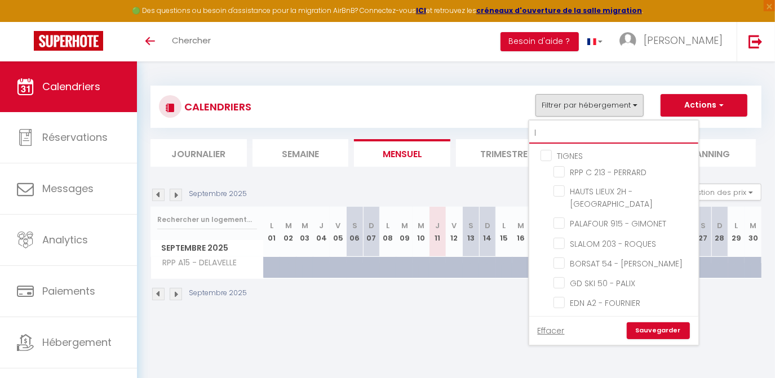
checkbox input "false"
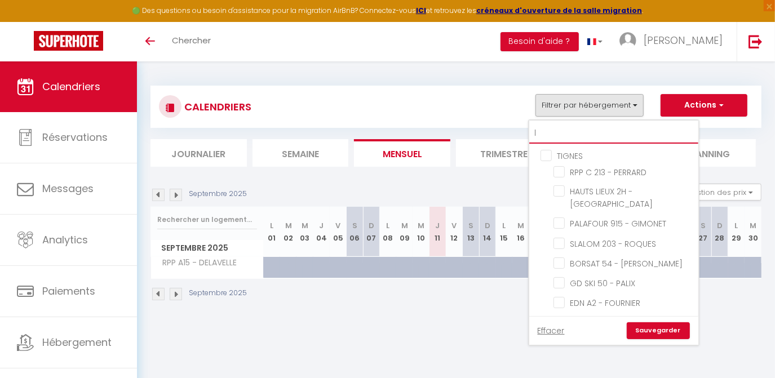
checkbox input "false"
type input "le"
checkbox input "false"
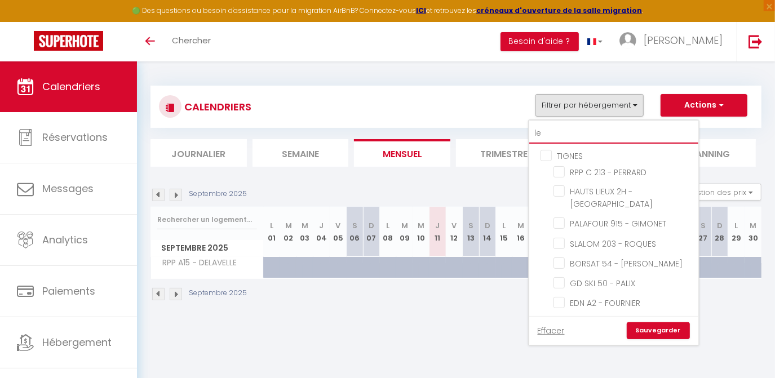
checkbox input "false"
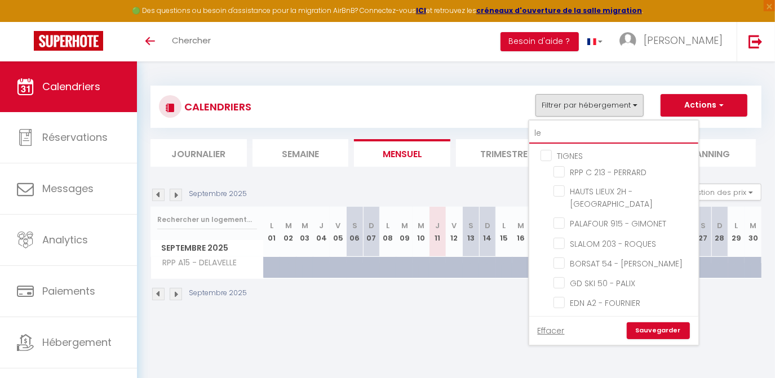
checkbox input "false"
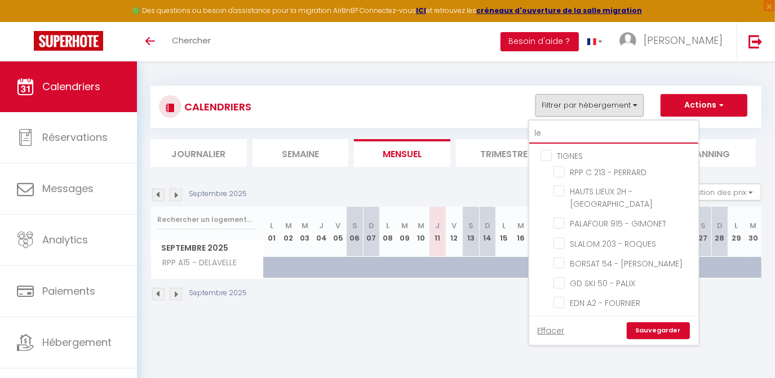
checkbox input "false"
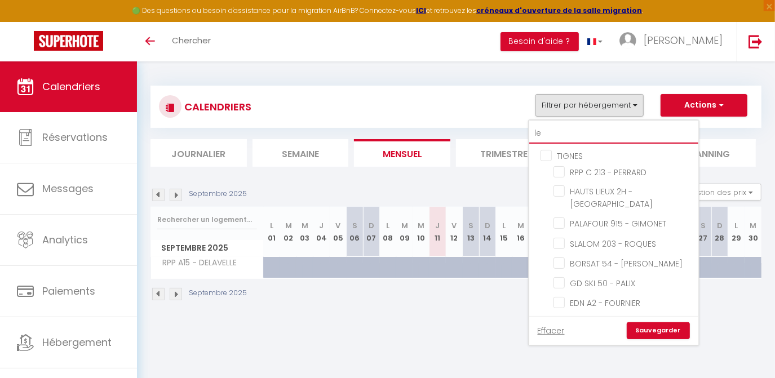
checkbox input "false"
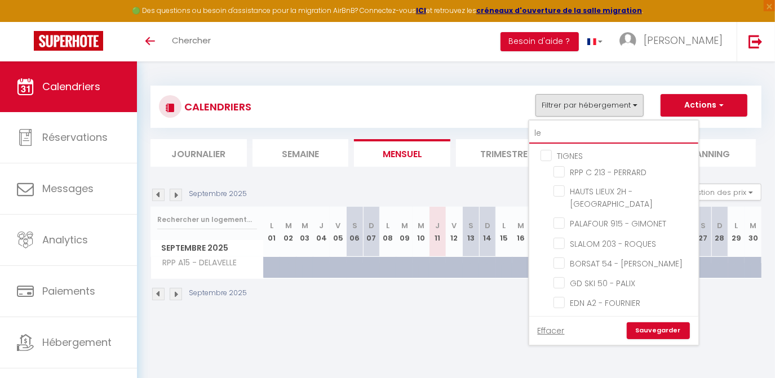
checkbox input "false"
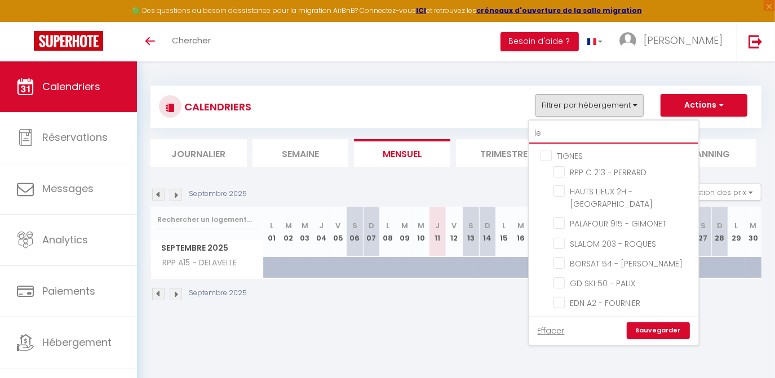
checkbox input "false"
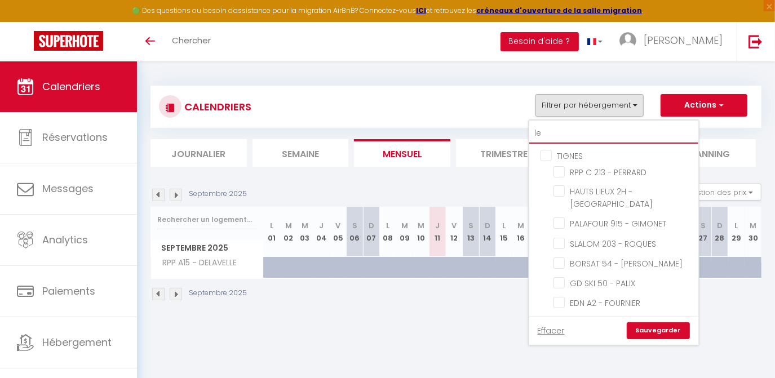
checkbox input "false"
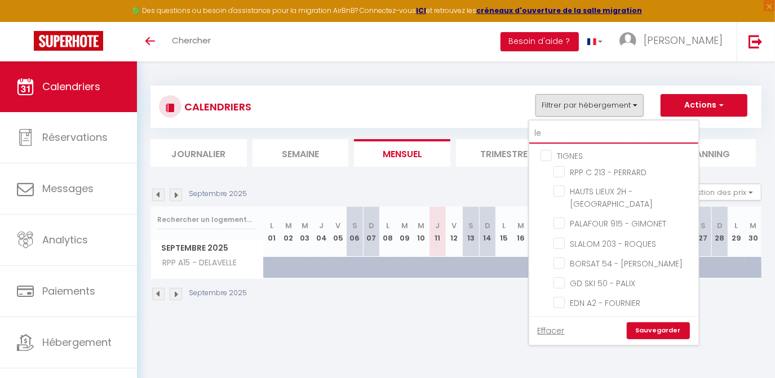
checkbox input "false"
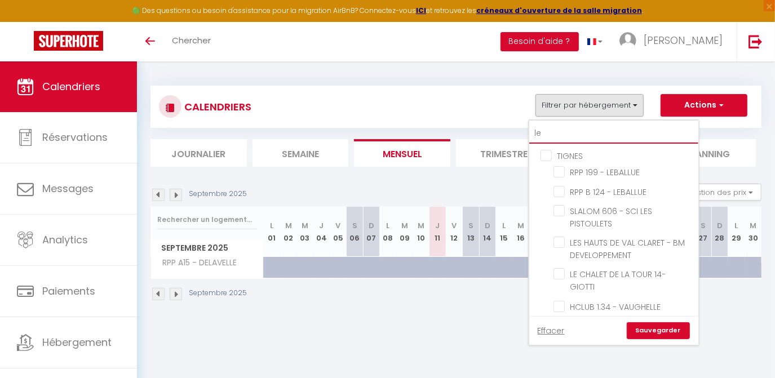
type input "le"
checkbox input "false"
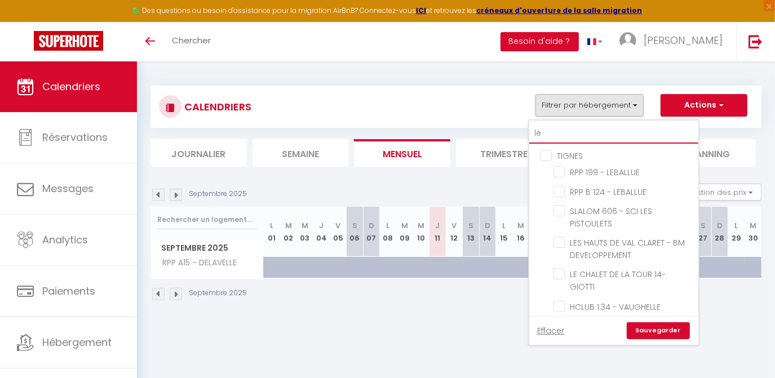
checkbox input "false"
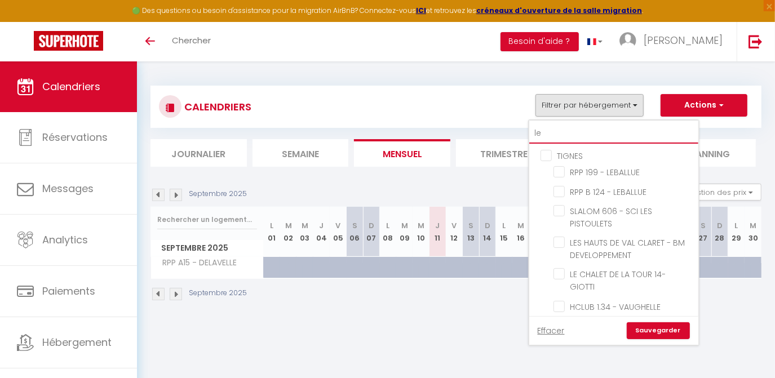
checkbox input "false"
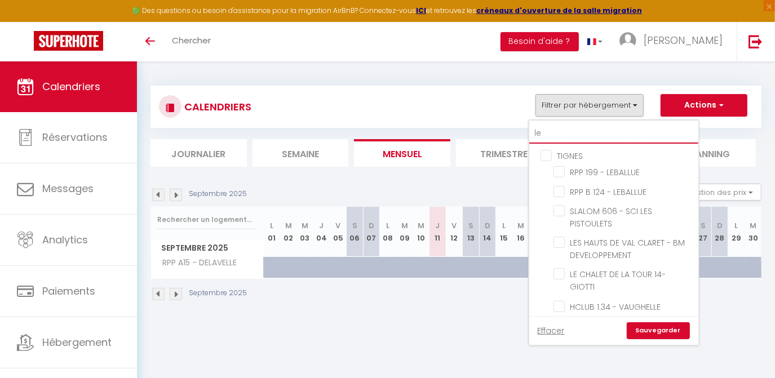
checkbox input "false"
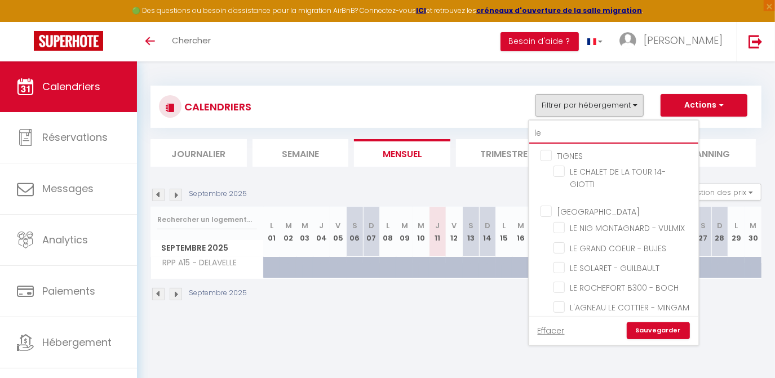
type input "le n"
checkbox input "false"
type input "le ni"
checkbox input "false"
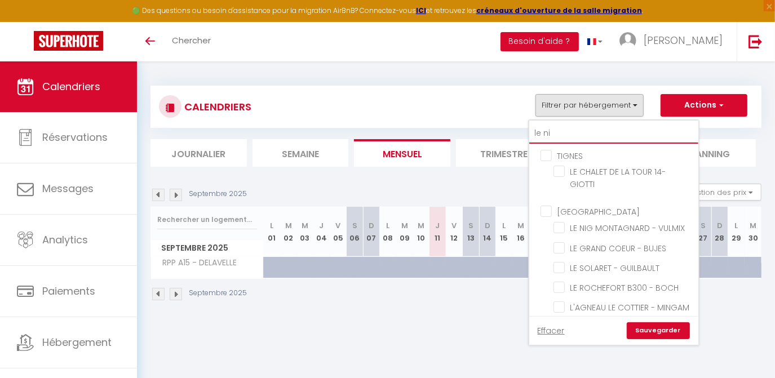
checkbox input "false"
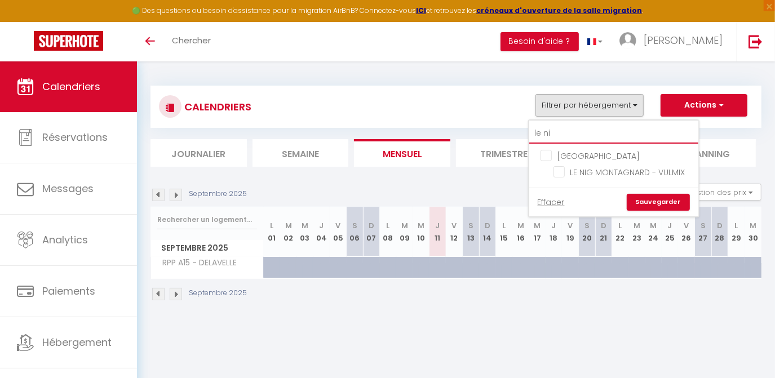
type input "le nig"
checkbox input "false"
type input "le nig"
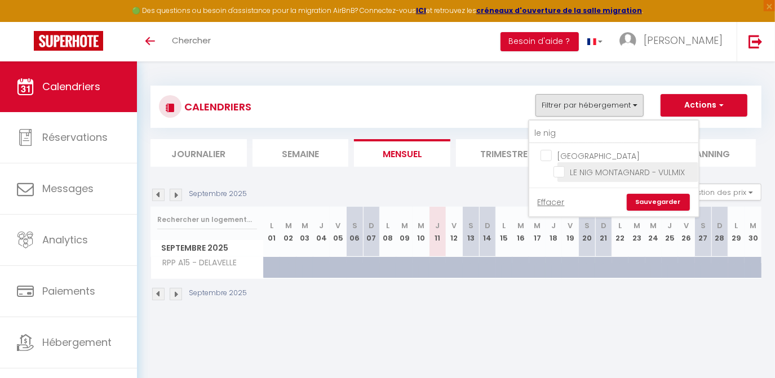
click at [556, 167] on input "LE NIG MONTAGNARD - VULMIX" at bounding box center [623, 171] width 141 height 11
checkbox input "true"
click at [645, 198] on link "Sauvegarder" at bounding box center [658, 202] width 63 height 17
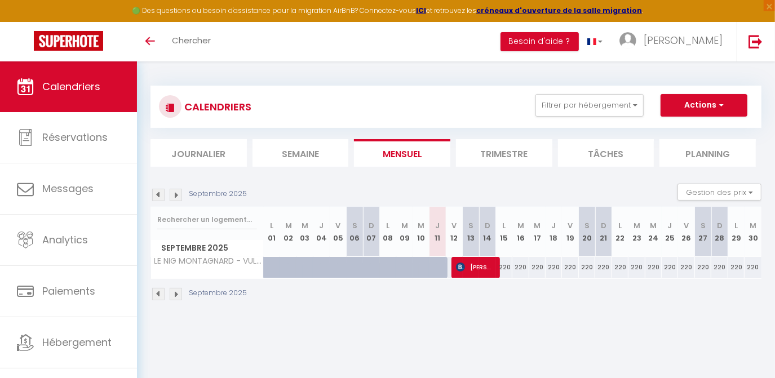
click at [172, 196] on img at bounding box center [176, 195] width 12 height 12
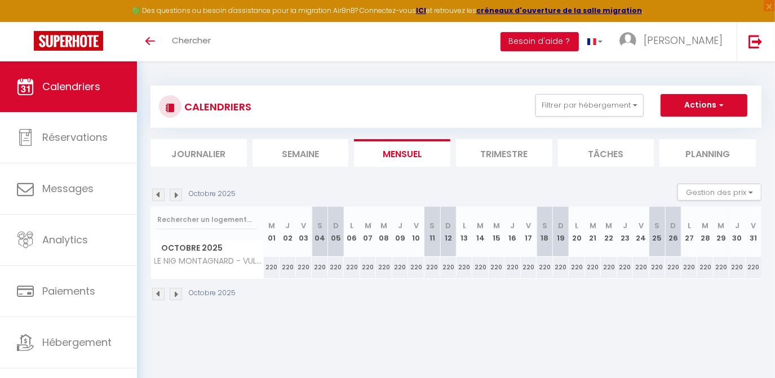
click at [172, 196] on img at bounding box center [176, 195] width 12 height 12
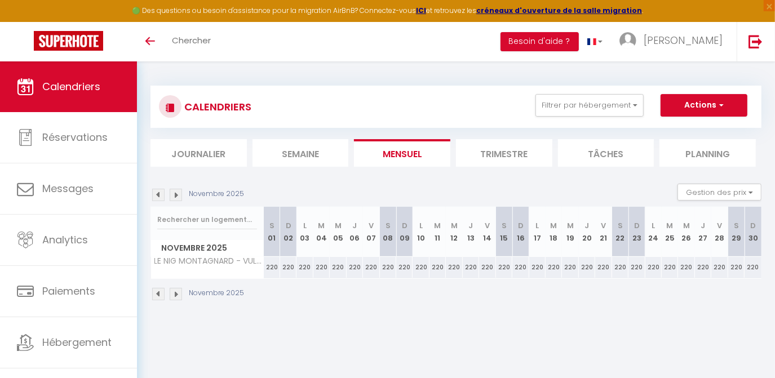
click at [172, 196] on img at bounding box center [176, 195] width 12 height 12
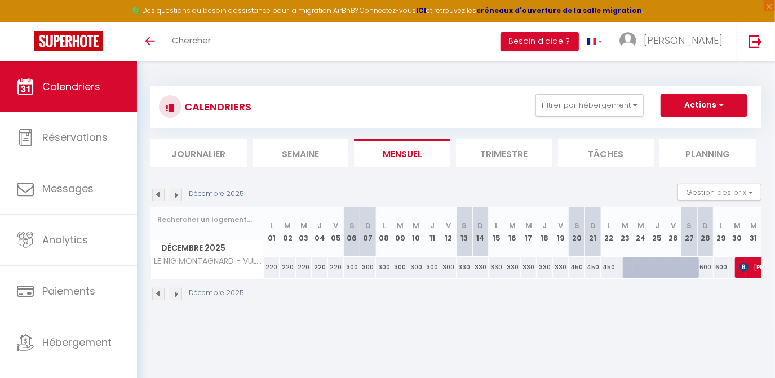
click at [172, 196] on img at bounding box center [176, 195] width 12 height 12
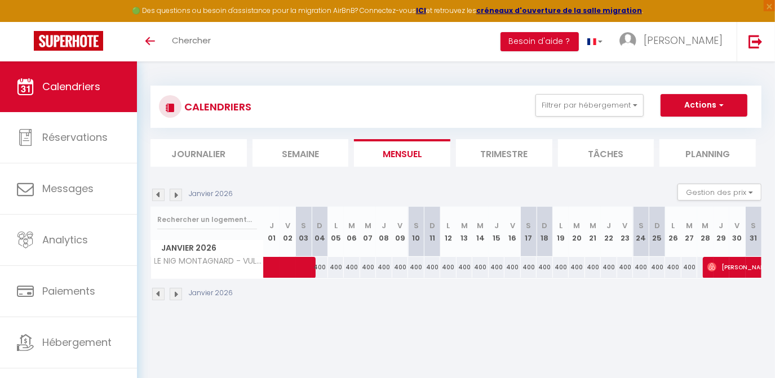
click at [172, 196] on img at bounding box center [176, 195] width 12 height 12
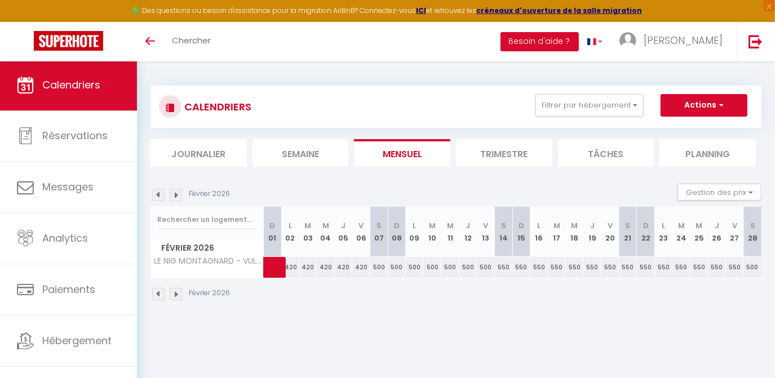
click at [161, 190] on img at bounding box center [158, 195] width 12 height 12
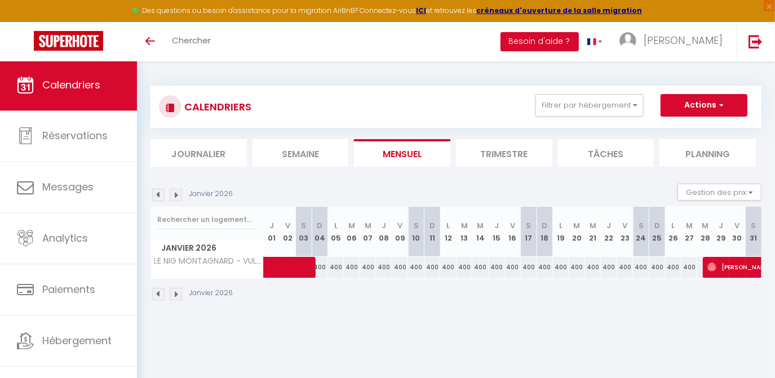
click at [161, 190] on img at bounding box center [158, 195] width 12 height 12
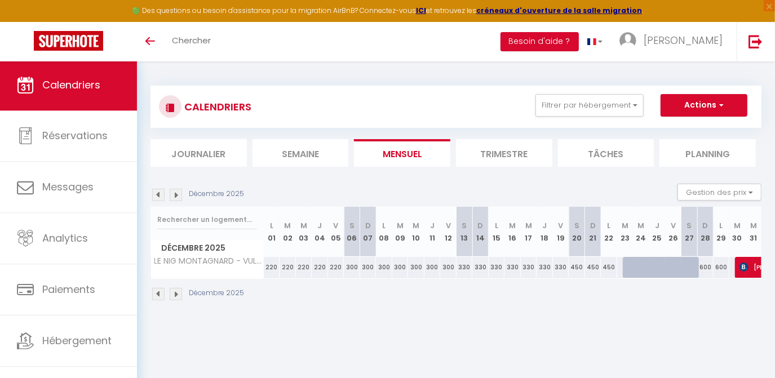
click at [161, 191] on img at bounding box center [158, 195] width 12 height 12
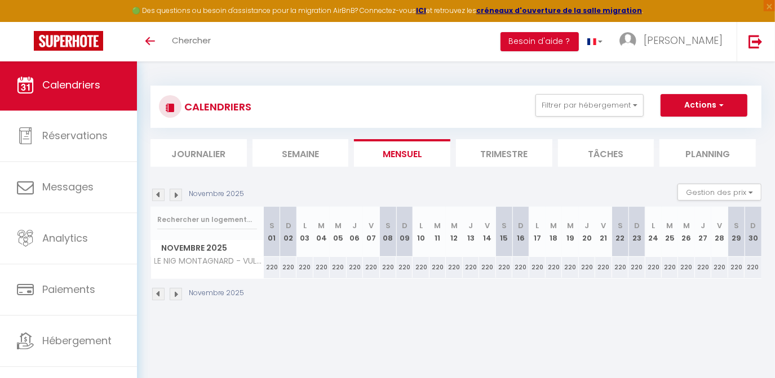
click at [161, 192] on img at bounding box center [158, 195] width 12 height 12
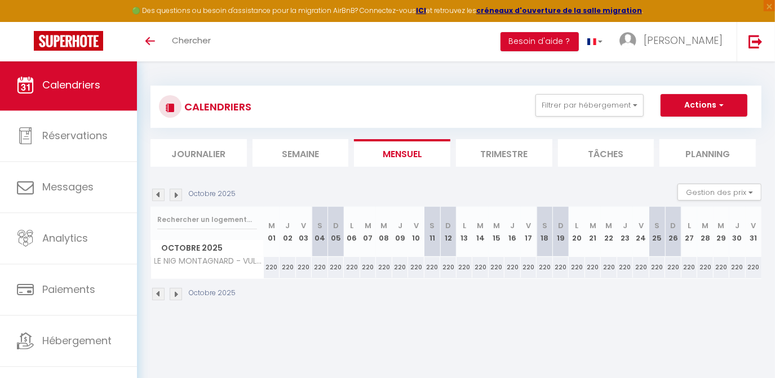
click at [161, 192] on img at bounding box center [158, 195] width 12 height 12
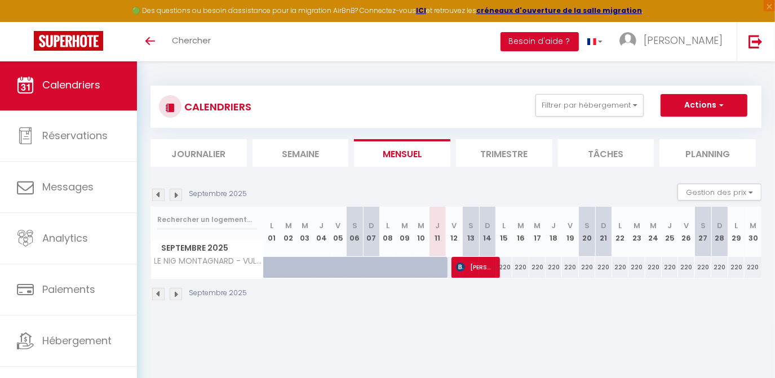
click at [162, 196] on img at bounding box center [158, 195] width 12 height 12
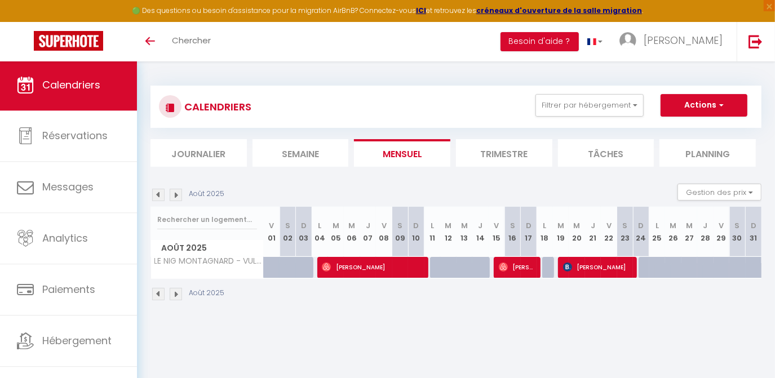
click at [162, 196] on img at bounding box center [158, 195] width 12 height 12
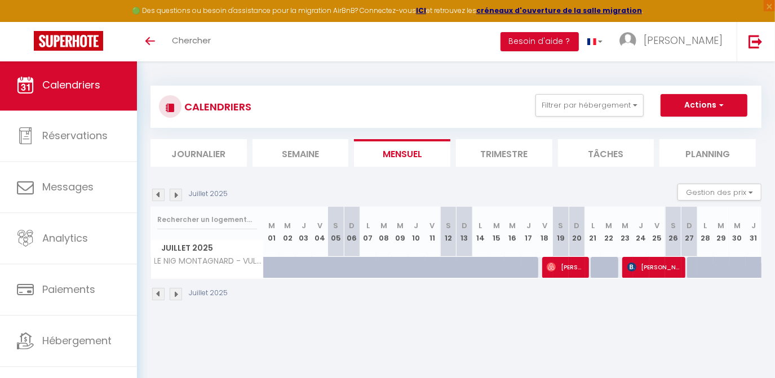
click at [180, 196] on img at bounding box center [176, 195] width 12 height 12
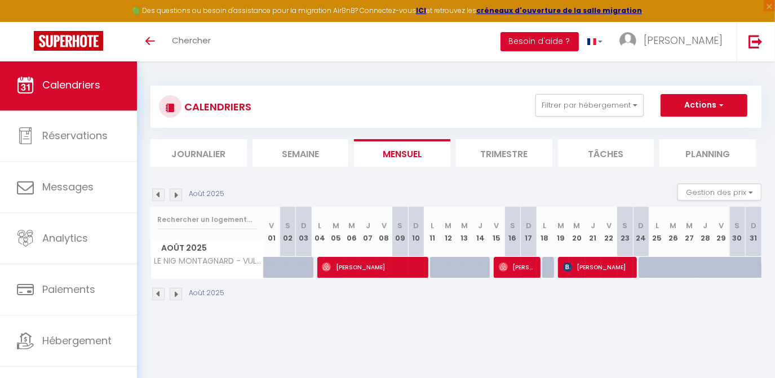
click at [180, 196] on img at bounding box center [176, 195] width 12 height 12
